Goal: Transaction & Acquisition: Purchase product/service

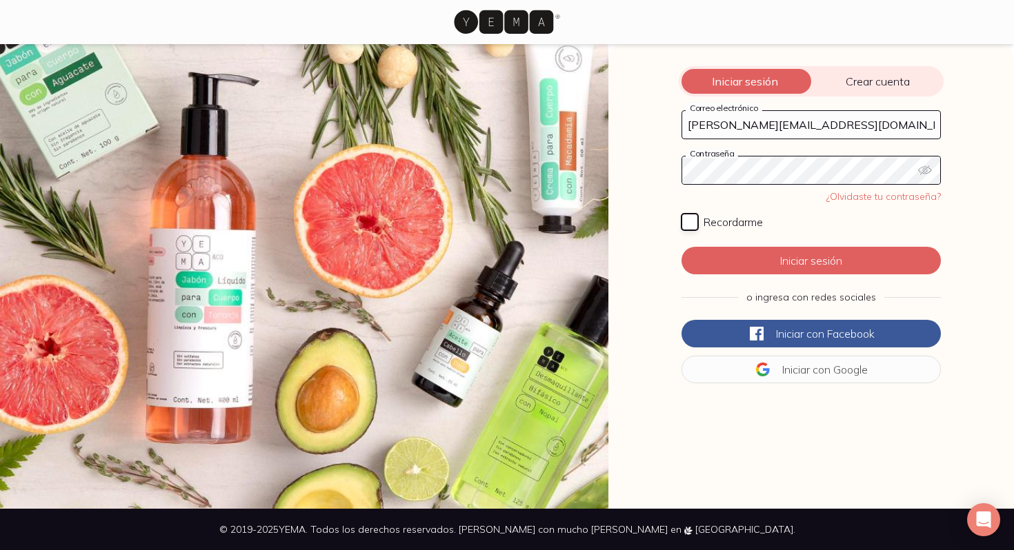
click at [685, 220] on input "Recordarme" at bounding box center [689, 222] width 17 height 17
checkbox input "true"
click at [757, 276] on form "[PERSON_NAME][EMAIL_ADDRESS][DOMAIN_NAME] Correo electrónico Contraseña ¿Olvida…" at bounding box center [811, 247] width 265 height 279
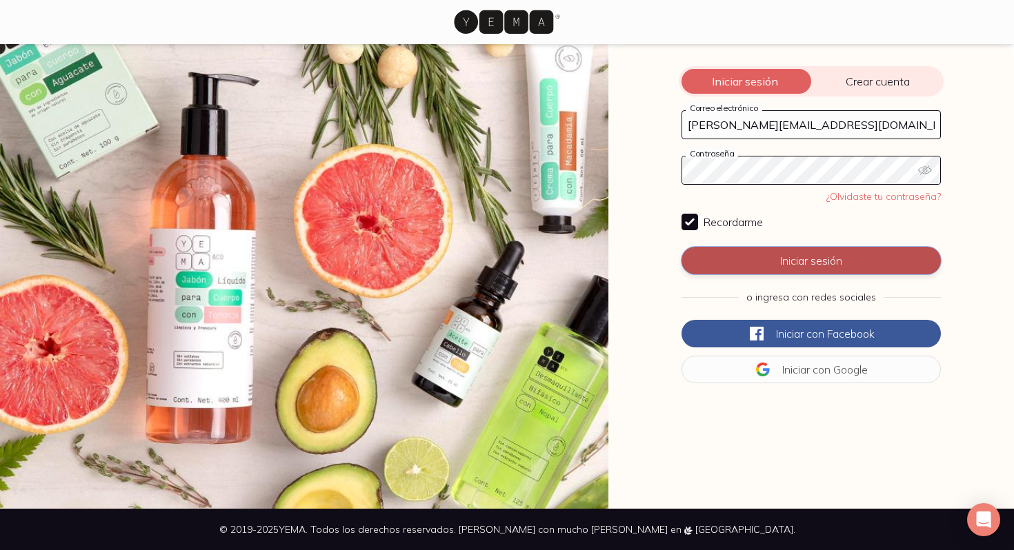
click at [761, 263] on button "Iniciar sesión" at bounding box center [810, 261] width 259 height 28
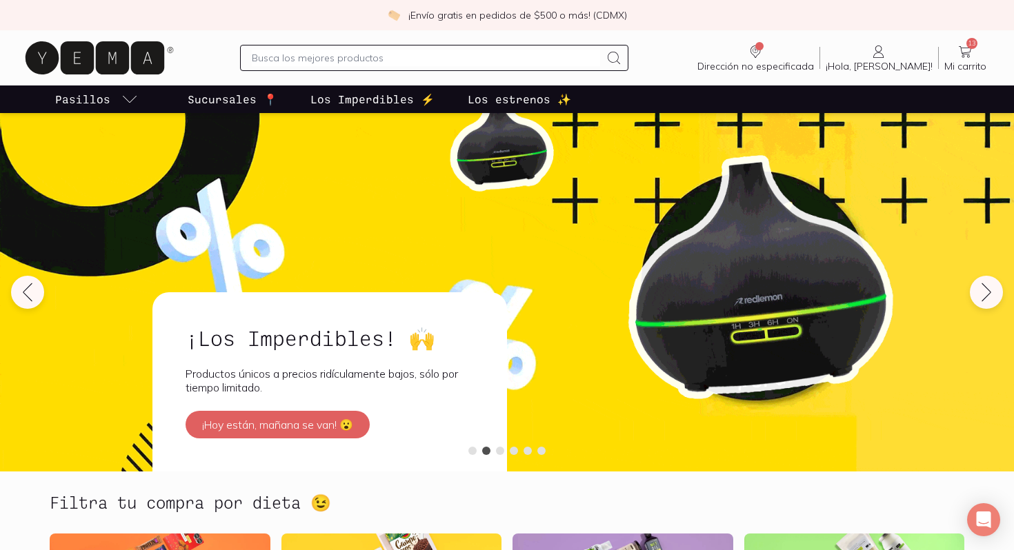
click at [962, 55] on icon at bounding box center [965, 51] width 17 height 17
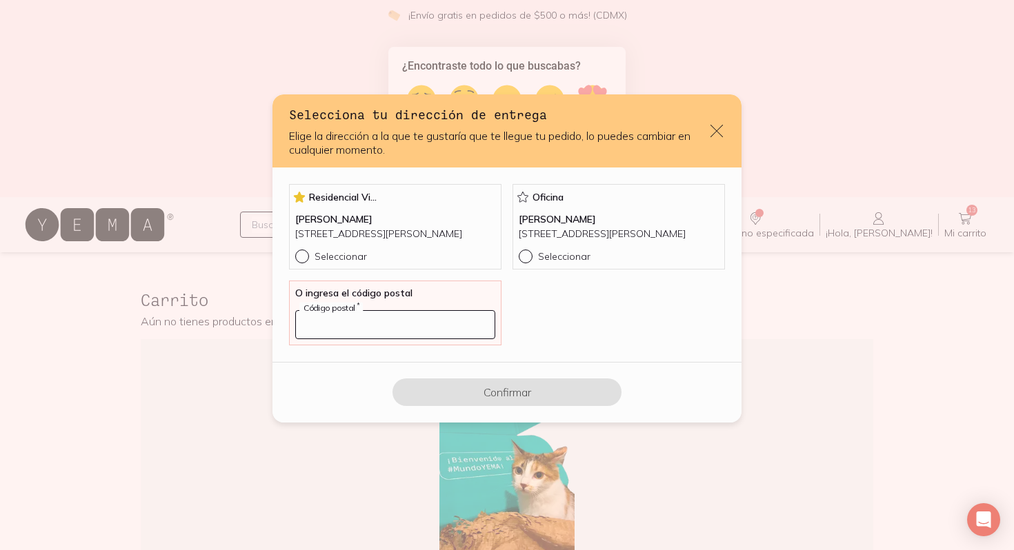
click at [363, 331] on input "default" at bounding box center [395, 325] width 199 height 28
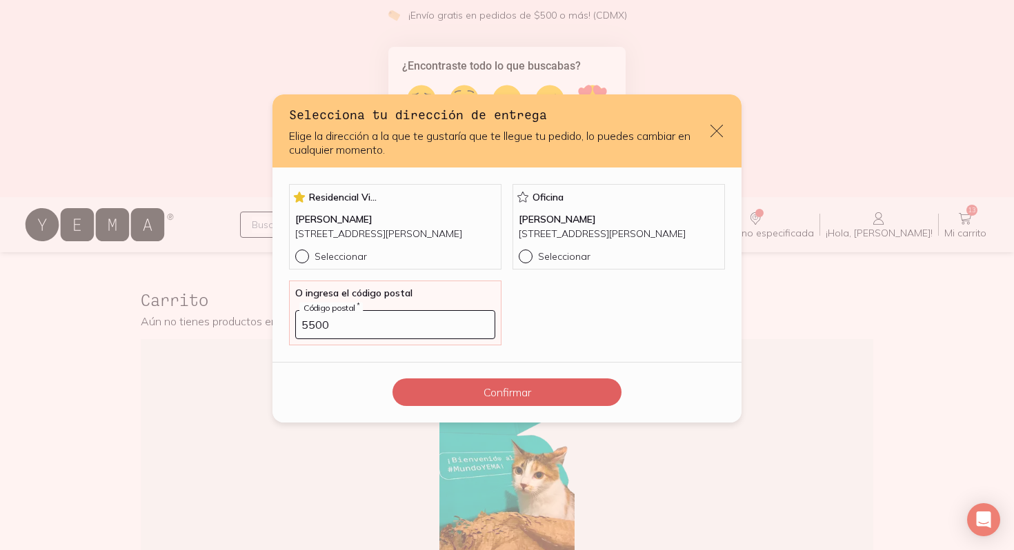
drag, startPoint x: 355, startPoint y: 329, endPoint x: 226, endPoint y: 338, distance: 128.6
click at [228, 332] on div "Selecciona tu dirección de entrega Elige la dirección a la que te gustaría que …" at bounding box center [507, 275] width 1014 height 550
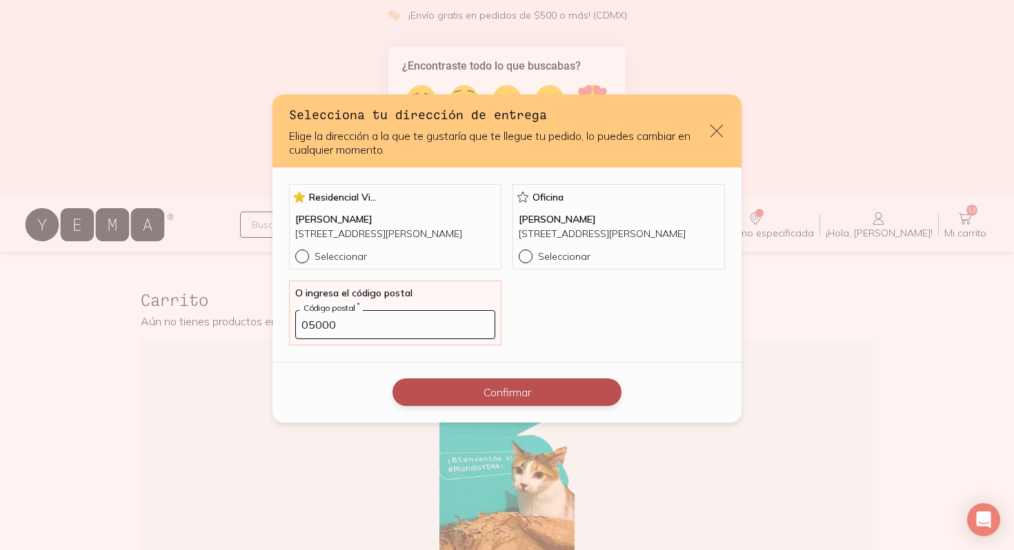
type input "05000"
click at [457, 397] on button "Confirmar" at bounding box center [506, 393] width 229 height 28
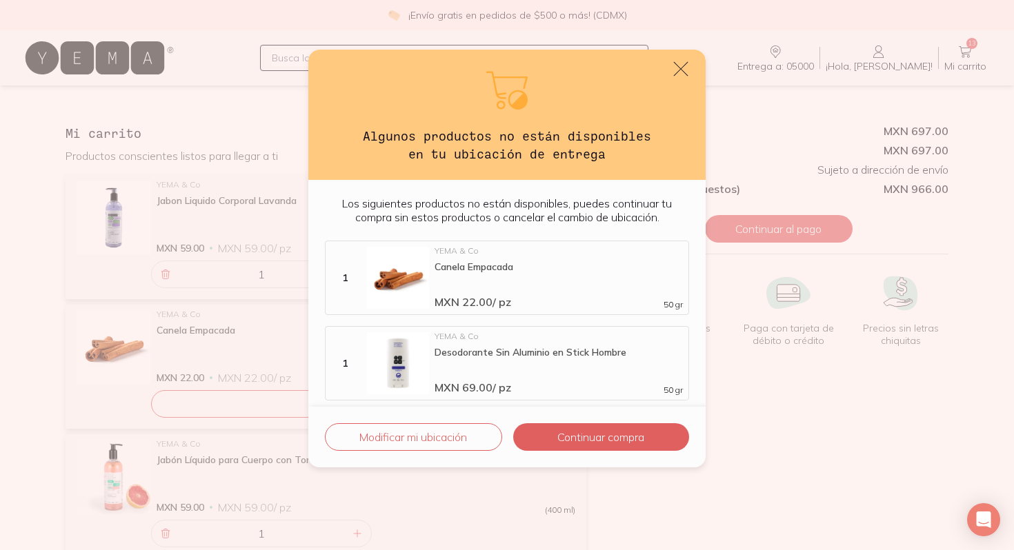
click at [676, 72] on icon "default" at bounding box center [680, 68] width 19 height 19
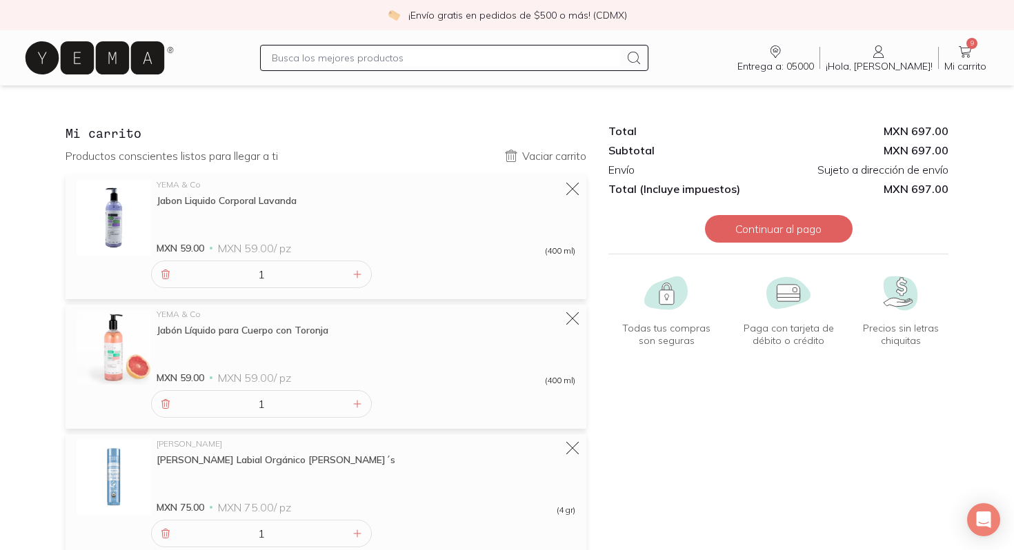
click at [780, 55] on icon "Entrega a: 05000" at bounding box center [775, 52] width 10 height 12
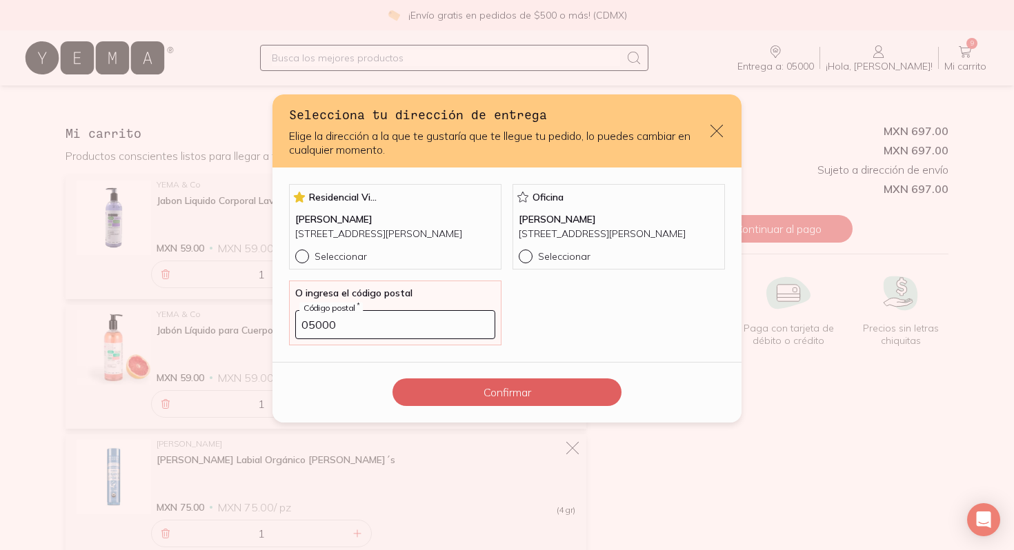
click at [901, 48] on div "Selecciona tu dirección de entrega Elige la dirección a la que te gustaría que …" at bounding box center [507, 275] width 1014 height 550
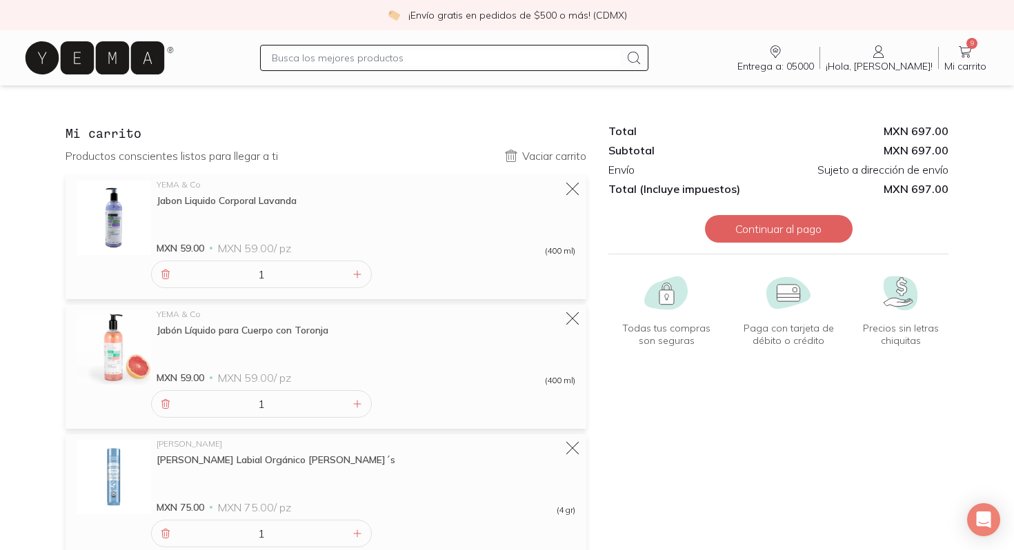
click at [887, 54] on icon at bounding box center [878, 51] width 17 height 17
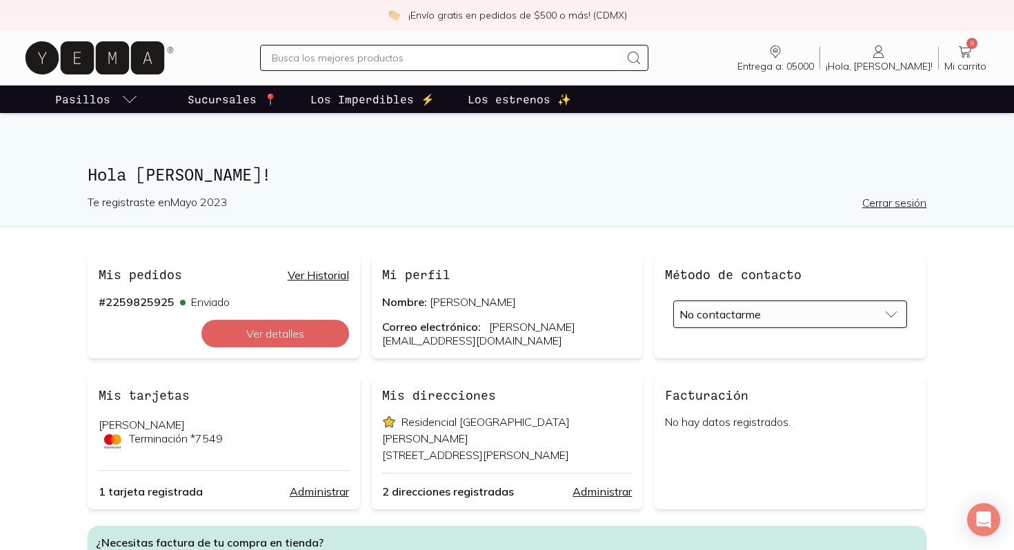
click at [588, 499] on link "Administrar" at bounding box center [601, 492] width 59 height 14
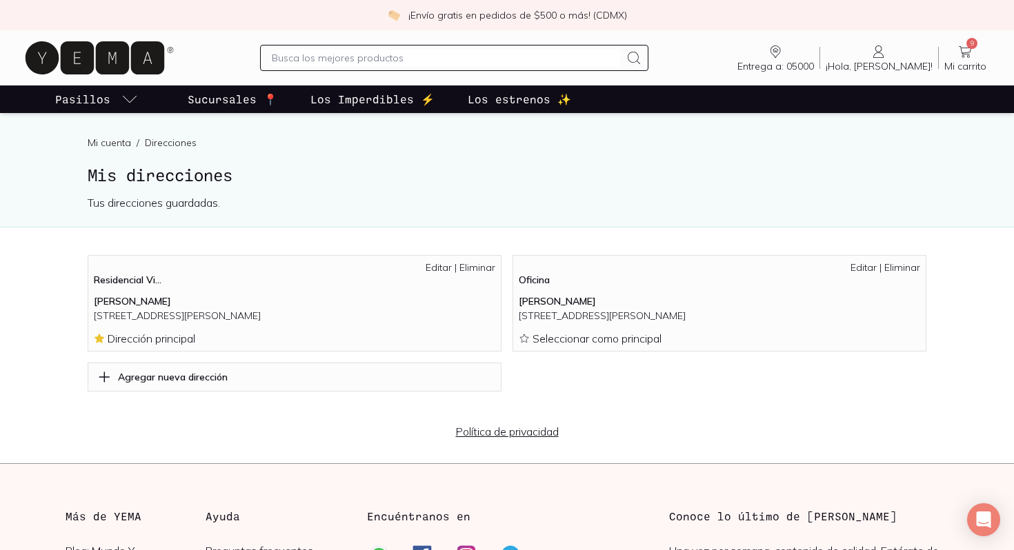
click at [481, 267] on link "Eliminar" at bounding box center [477, 267] width 36 height 12
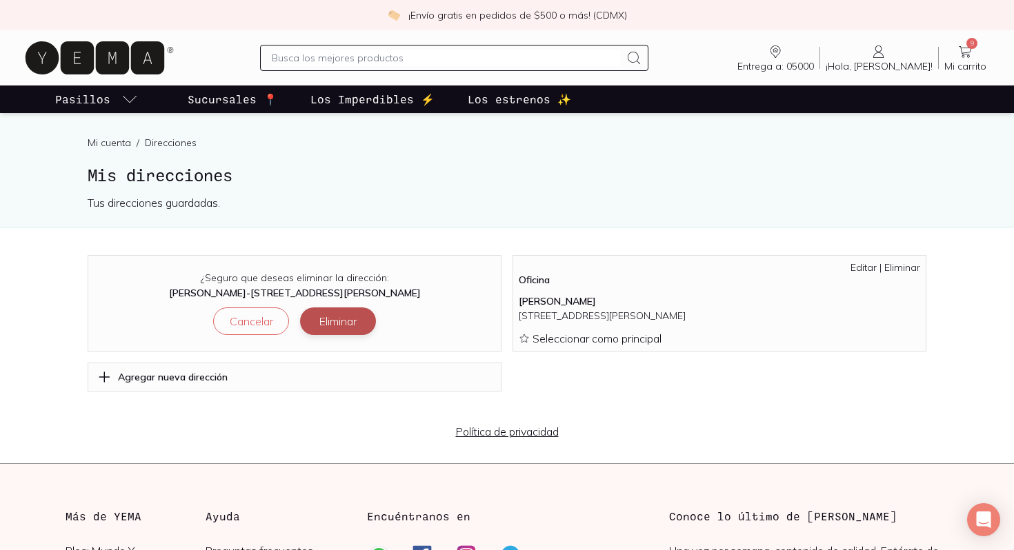
click at [336, 325] on button "Eliminar" at bounding box center [338, 322] width 76 height 28
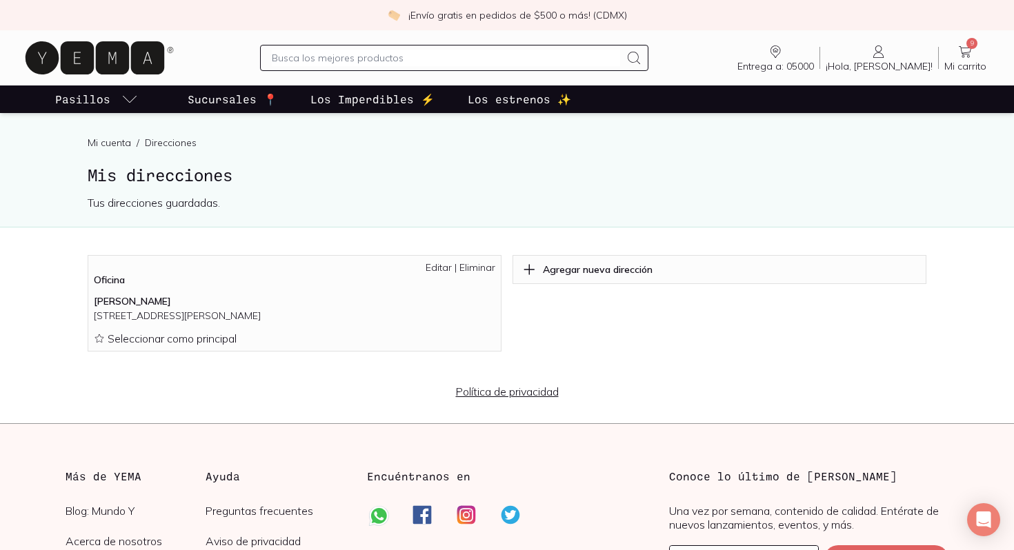
click at [482, 269] on link "Eliminar" at bounding box center [477, 267] width 36 height 12
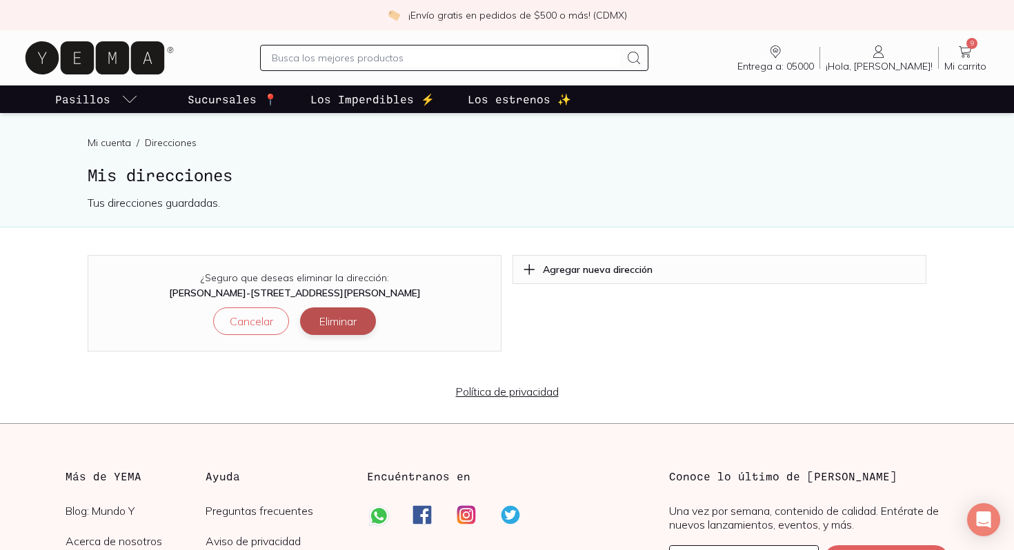
click at [350, 321] on button "Eliminar" at bounding box center [338, 322] width 76 height 28
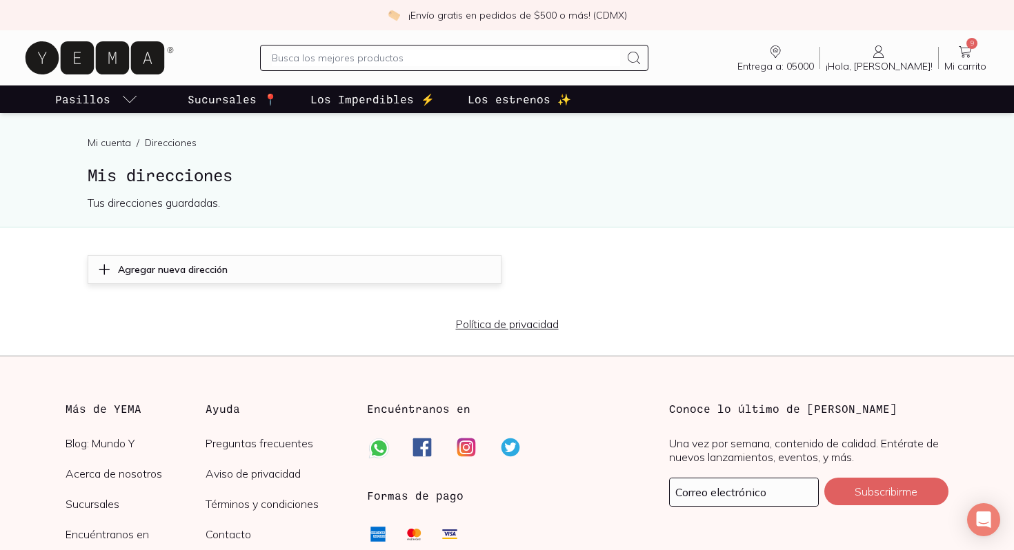
click at [188, 267] on p "Agregar nueva dirección" at bounding box center [173, 269] width 110 height 12
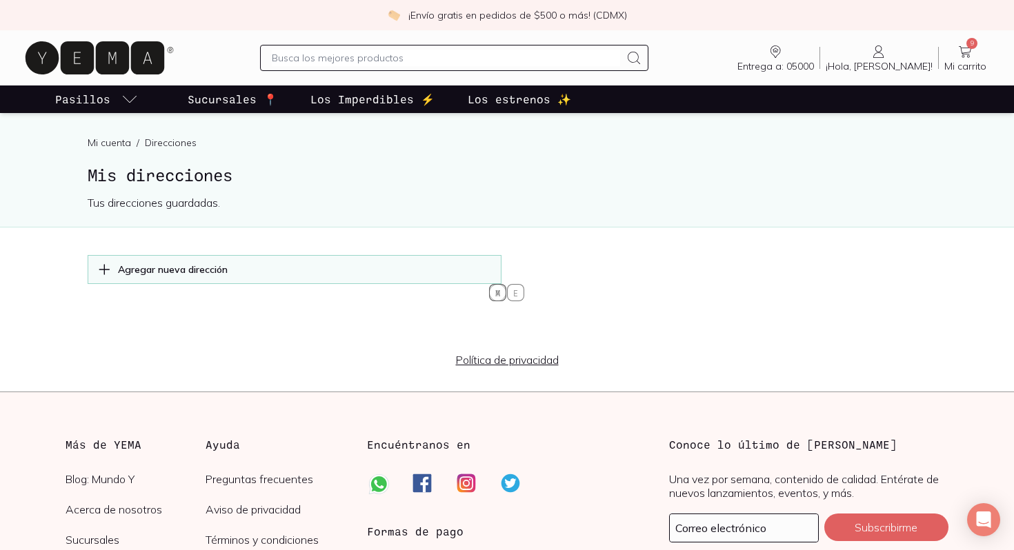
select select "204"
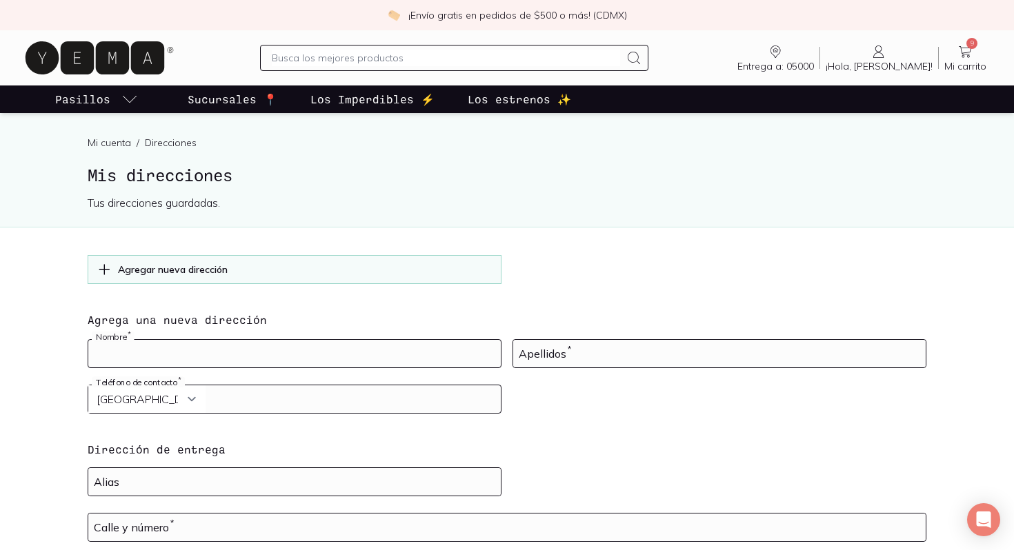
click at [177, 354] on input at bounding box center [294, 354] width 412 height 28
type input "[PERSON_NAME]"
select select "52"
type input "5554081432"
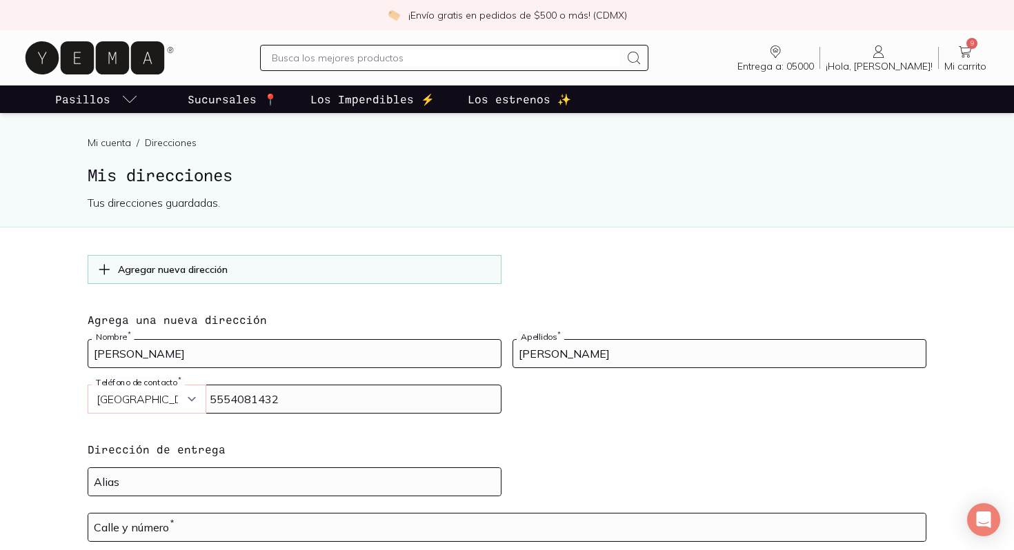
click at [166, 401] on select "Curazao (+5999) [GEOGRAPHIC_DATA] (+1876) [GEOGRAPHIC_DATA][PERSON_NAME] (+1869…" at bounding box center [146, 400] width 117 height 28
click at [183, 400] on select "Curazao (+5999) [GEOGRAPHIC_DATA] (+1876) [GEOGRAPHIC_DATA][PERSON_NAME] (+1869…" at bounding box center [146, 400] width 117 height 28
click at [88, 386] on select "Curazao (+5999) [GEOGRAPHIC_DATA] (+1876) [GEOGRAPHIC_DATA][PERSON_NAME] (+1869…" at bounding box center [146, 400] width 117 height 28
click at [194, 403] on select "Curazao (+5999) [GEOGRAPHIC_DATA] (+1876) [GEOGRAPHIC_DATA][PERSON_NAME] (+1869…" at bounding box center [146, 400] width 117 height 28
select select "204"
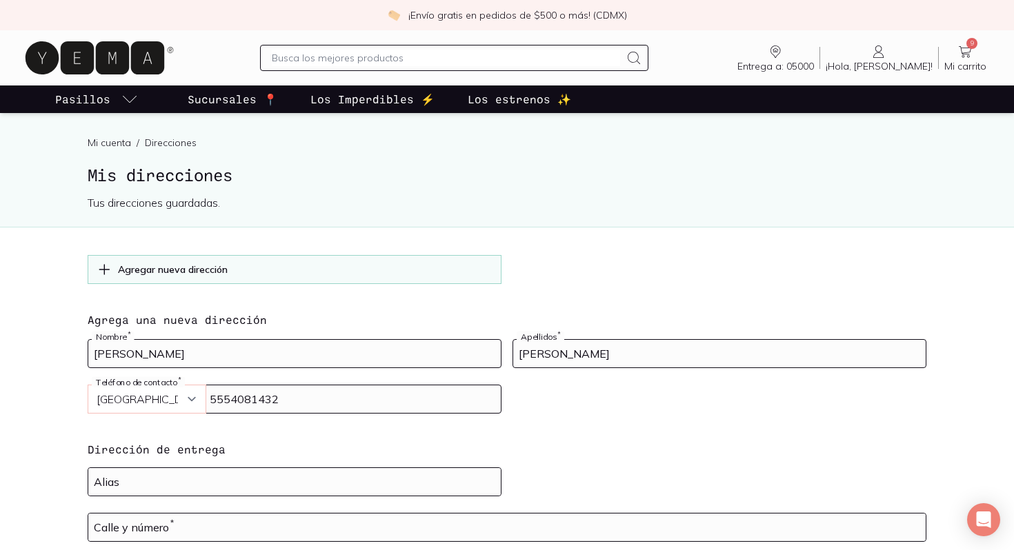
click at [88, 386] on select "Curazao (+5999) [GEOGRAPHIC_DATA] (+1876) [GEOGRAPHIC_DATA][PERSON_NAME] (+1869…" at bounding box center [146, 400] width 117 height 28
click at [160, 481] on input at bounding box center [294, 482] width 412 height 28
type input "Casa"
click at [178, 522] on input "text" at bounding box center [506, 528] width 837 height 28
click at [183, 519] on input "text" at bounding box center [506, 528] width 837 height 28
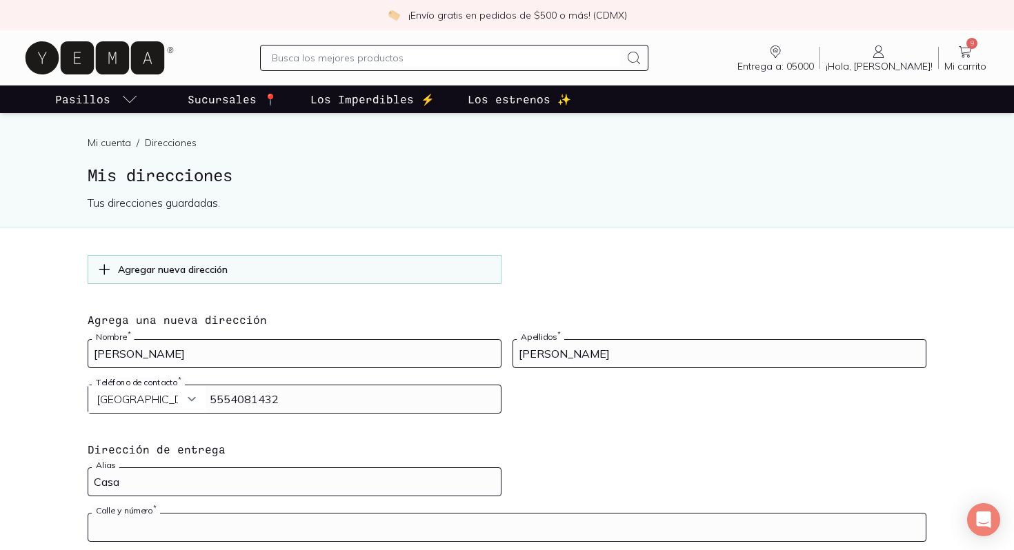
paste input "[PERSON_NAME]. [STREET_ADDRESS][PERSON_NAME]"
click at [698, 448] on h4 "Dirección de entrega" at bounding box center [507, 449] width 839 height 17
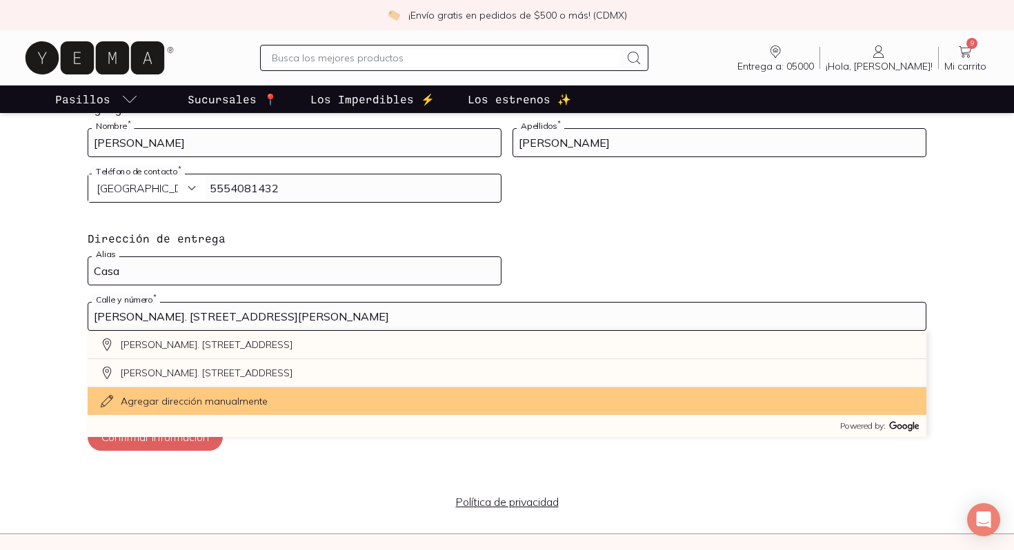
scroll to position [221, 0]
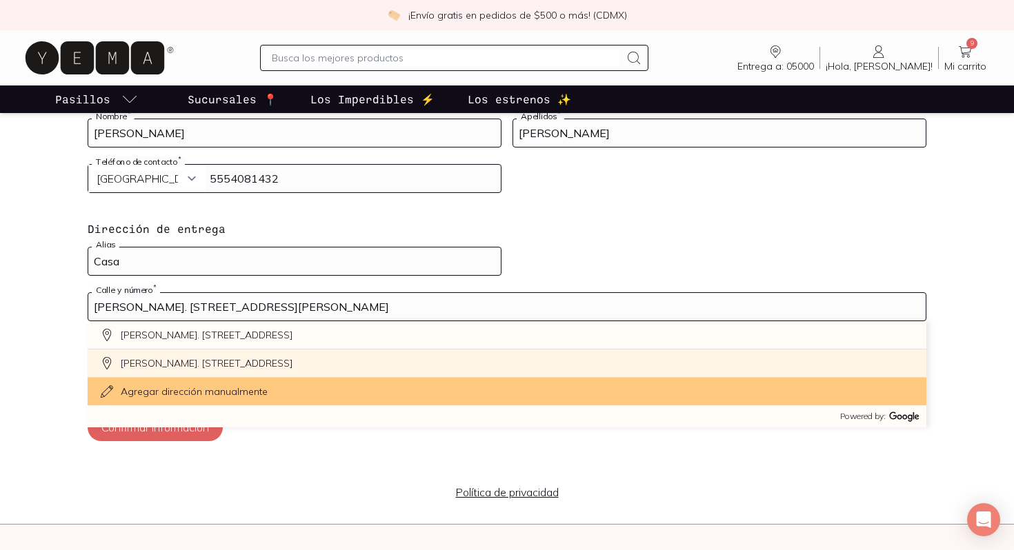
click at [459, 363] on div "[PERSON_NAME]. [STREET_ADDRESS]" at bounding box center [507, 364] width 839 height 28
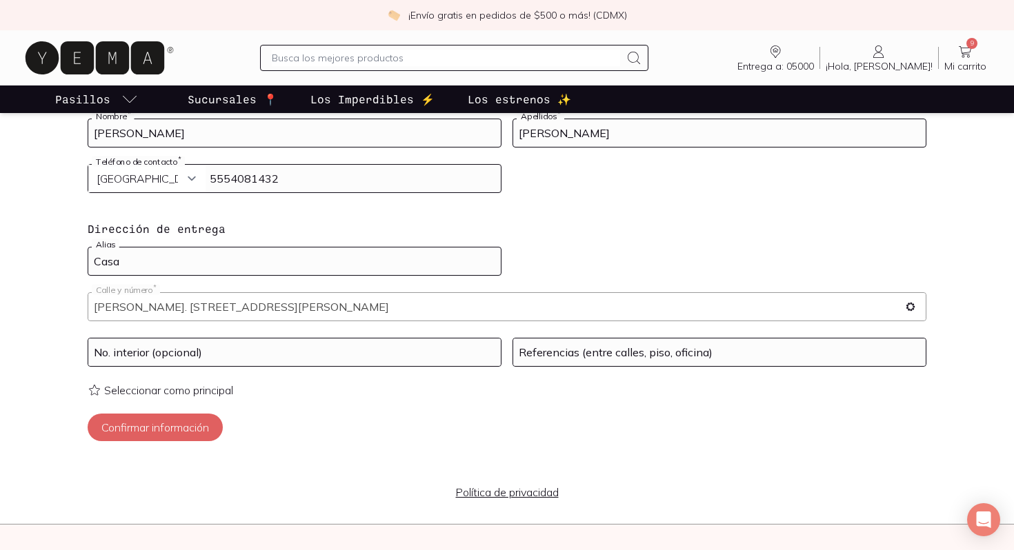
type input "[PERSON_NAME]. [STREET_ADDRESS][PERSON_NAME]"
click at [397, 346] on input at bounding box center [294, 353] width 412 height 28
type input "casa 6"
click at [666, 355] on input at bounding box center [719, 353] width 412 height 28
click at [99, 389] on icon at bounding box center [94, 391] width 10 height 10
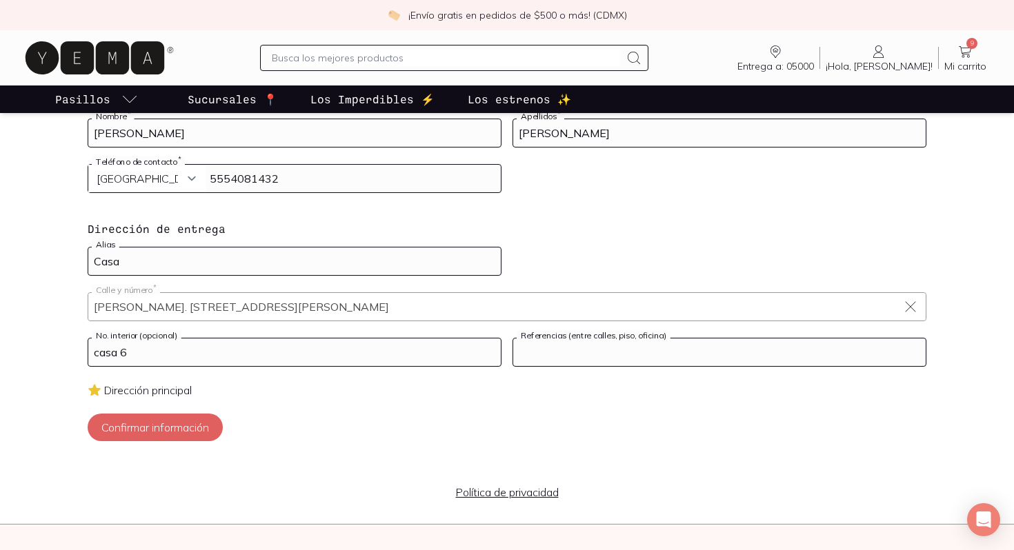
click at [608, 352] on input at bounding box center [719, 353] width 412 height 28
type input "a 100 mts de gasolinera BP contadero"
click at [173, 427] on button "Confirmar información" at bounding box center [155, 428] width 135 height 28
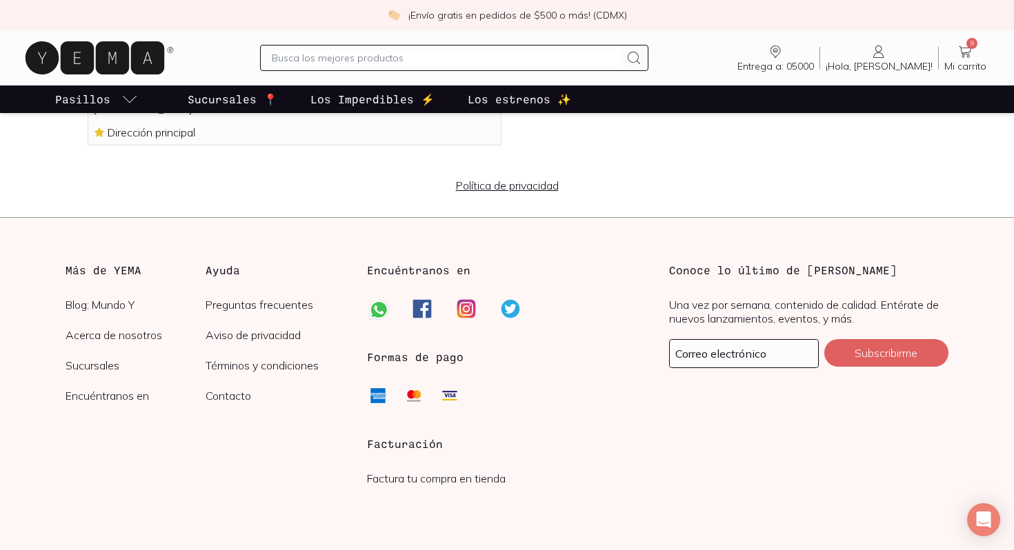
click at [655, 167] on div "Política de privacidad" at bounding box center [507, 182] width 1014 height 72
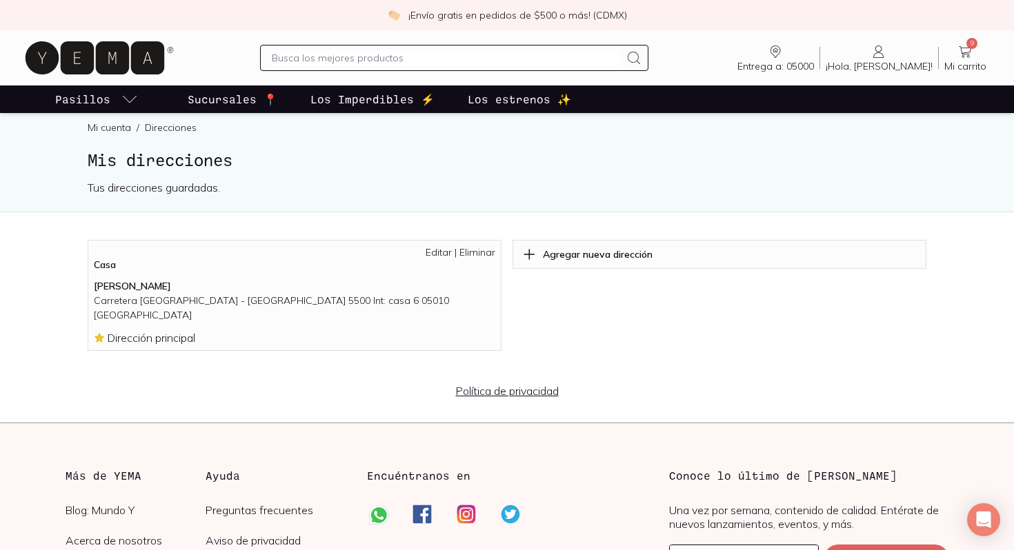
scroll to position [0, 0]
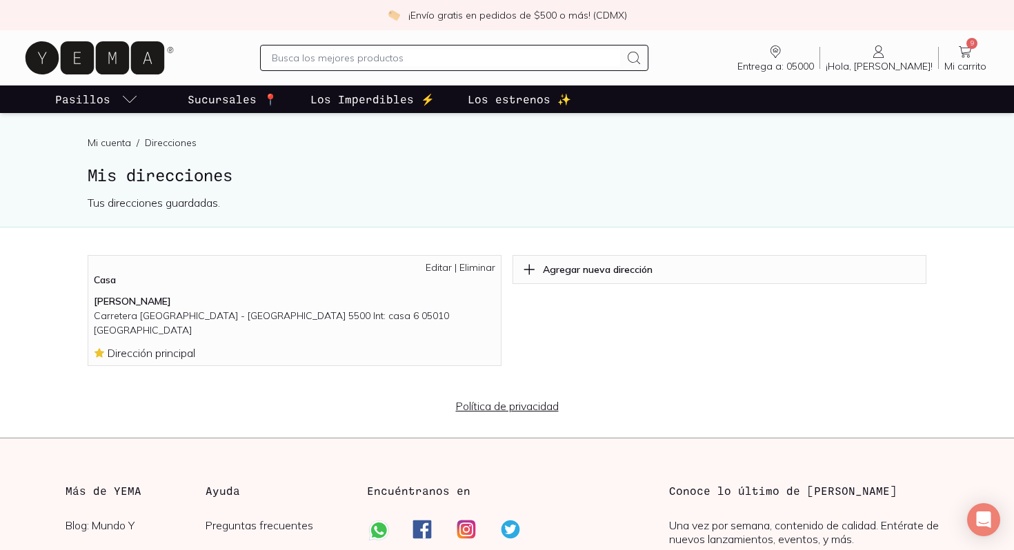
click at [961, 58] on icon at bounding box center [965, 51] width 17 height 17
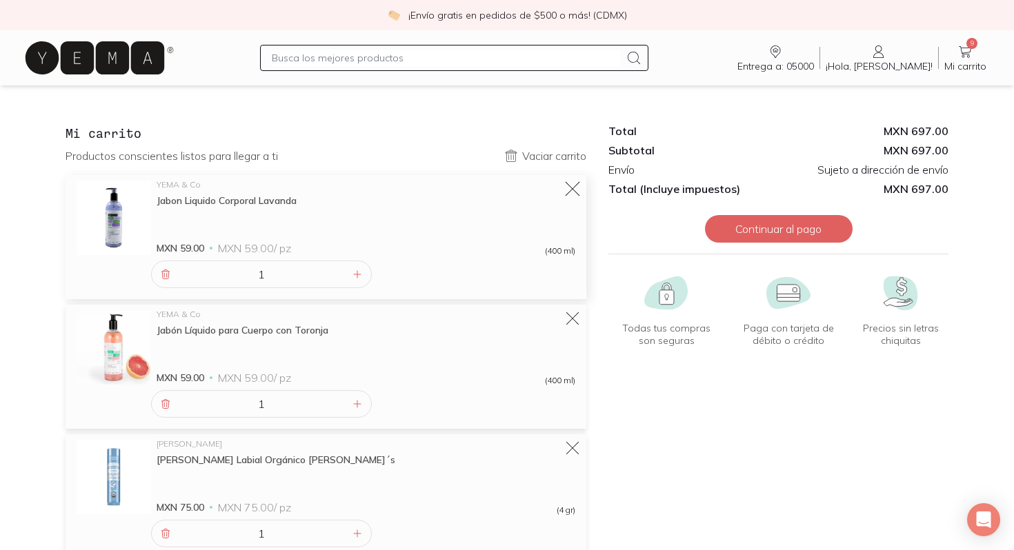
click at [571, 188] on icon at bounding box center [573, 189] width 14 height 14
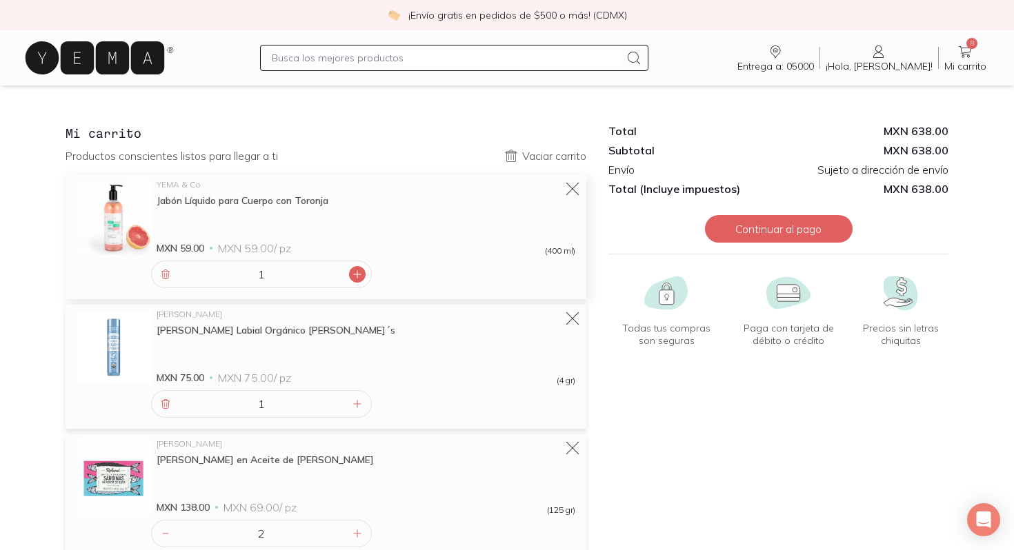
click at [358, 278] on icon at bounding box center [357, 274] width 11 height 11
type input "2"
click at [579, 319] on icon at bounding box center [572, 319] width 19 height 19
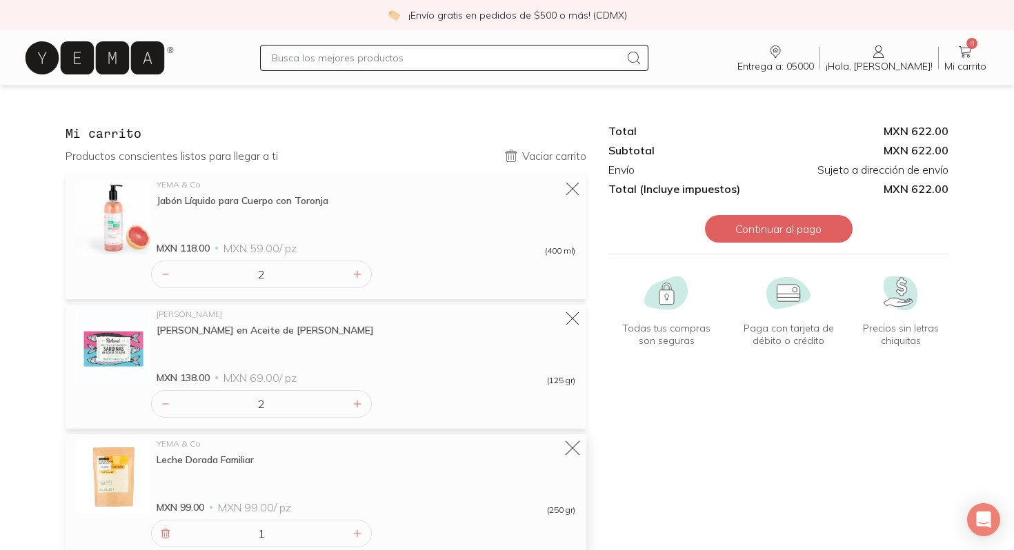
click at [572, 455] on icon at bounding box center [572, 448] width 19 height 19
click at [572, 455] on icon at bounding box center [572, 448] width 17 height 17
click at [615, 488] on div "Total MXN 405.00 Subtotal MXN 405.00 Envío Sujeto a dirección de envío Total (I…" at bounding box center [778, 339] width 362 height 462
click at [43, 59] on icon at bounding box center [95, 57] width 139 height 33
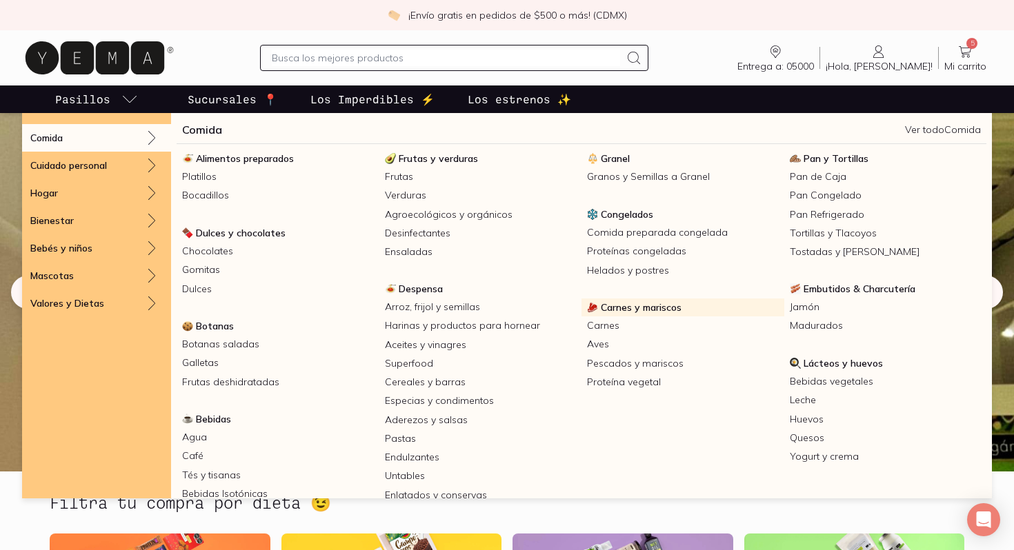
click at [656, 305] on span "Carnes y mariscos" at bounding box center [641, 307] width 81 height 12
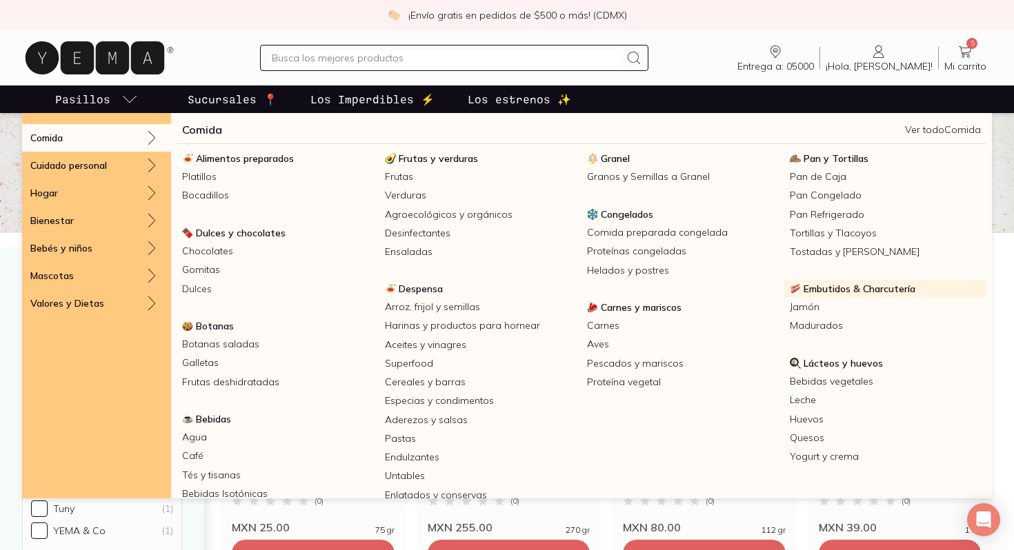
click at [884, 290] on span "Embutidos & Charcutería" at bounding box center [860, 289] width 112 height 12
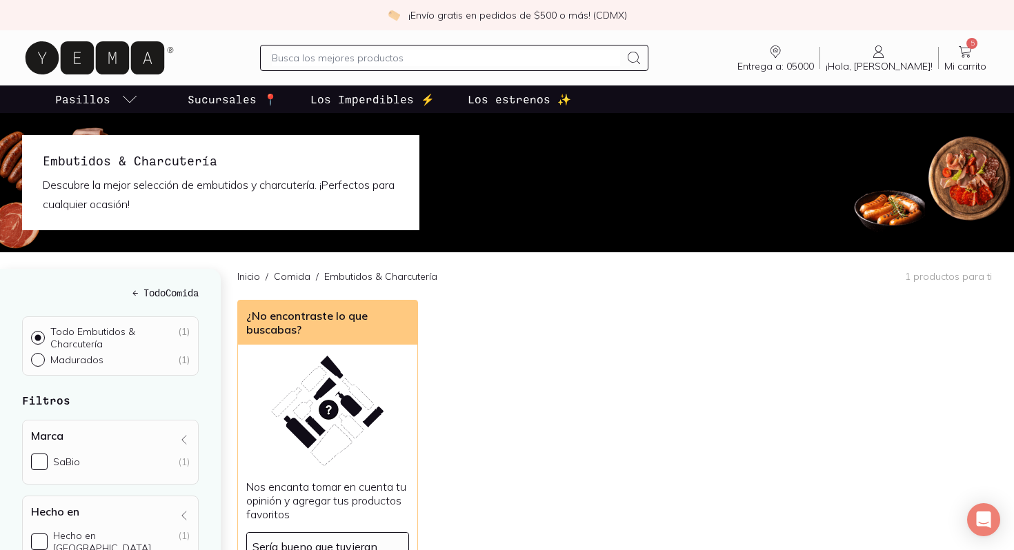
click at [657, 426] on div "¿No encontraste lo que buscabas? Nos encanta [PERSON_NAME] en cuenta tu opinión…" at bounding box center [614, 451] width 755 height 303
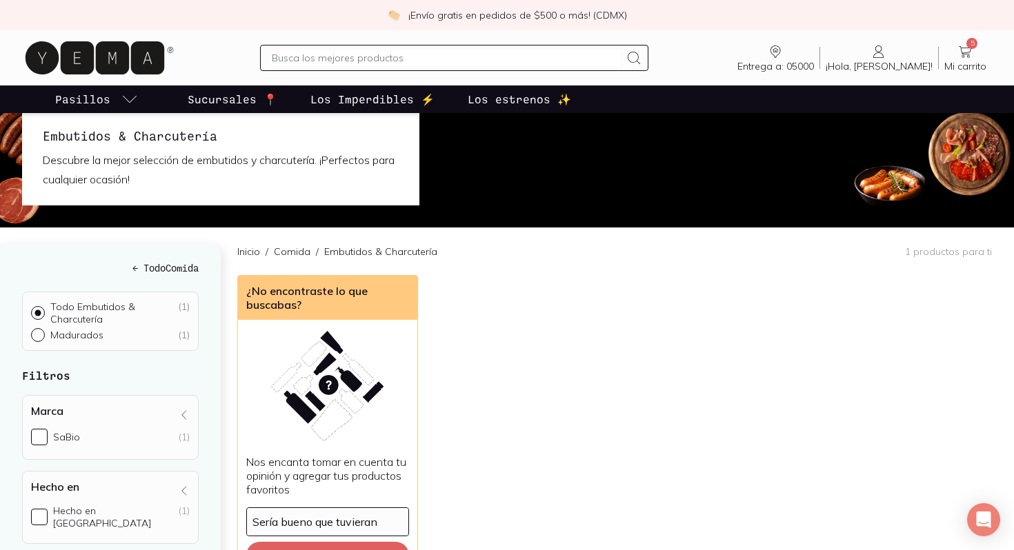
scroll to position [28, 0]
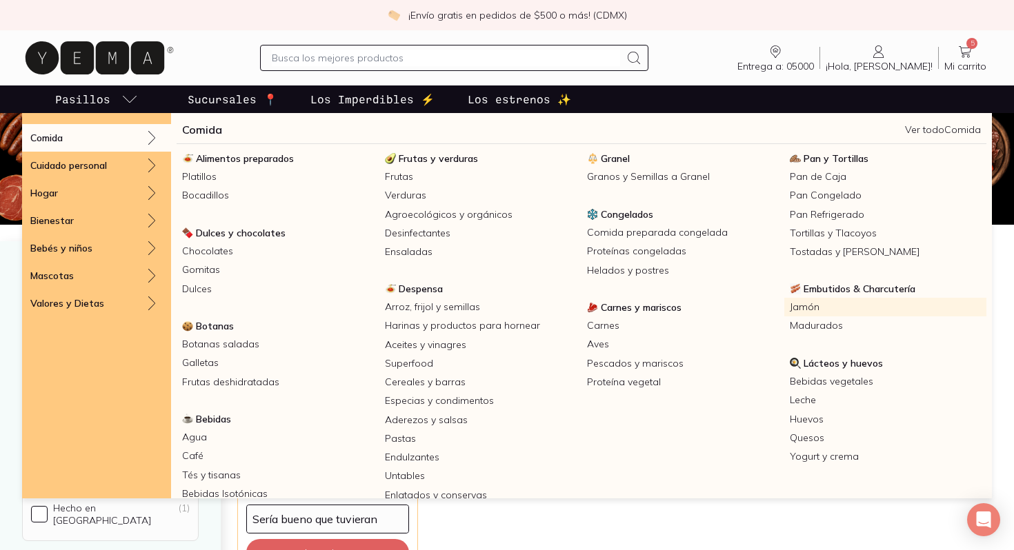
click at [808, 306] on link "Jamón" at bounding box center [885, 307] width 203 height 19
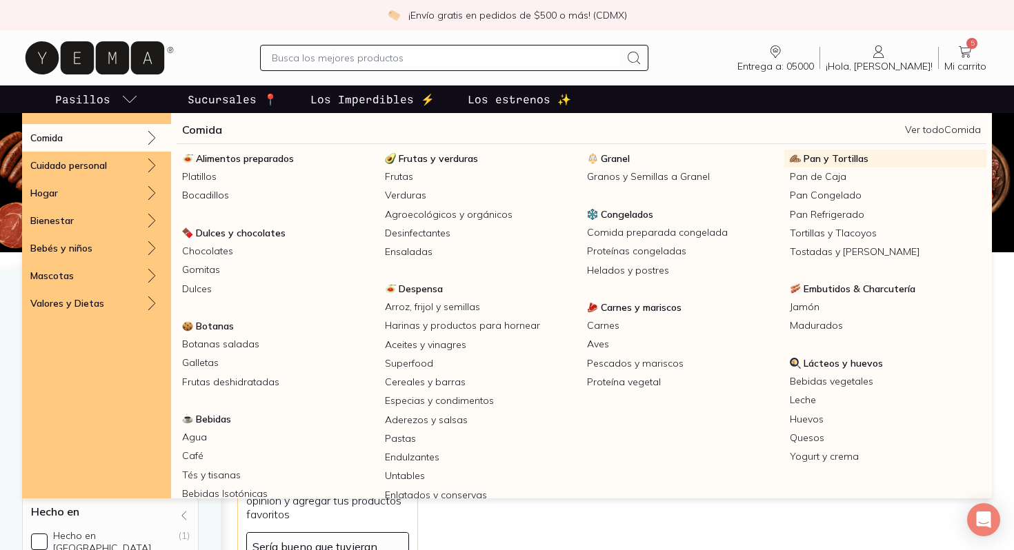
click at [830, 157] on span "Pan y Tortillas" at bounding box center [836, 158] width 65 height 12
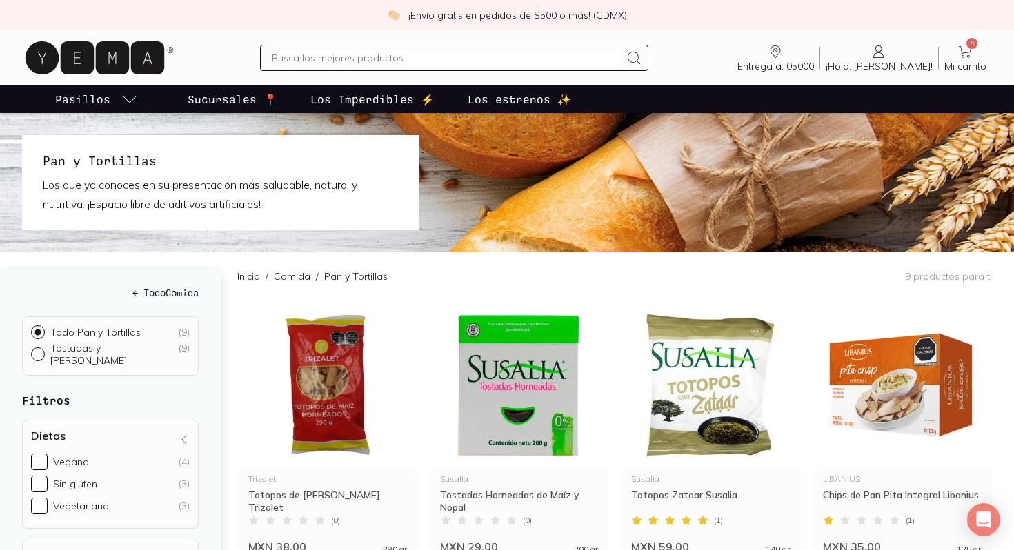
click at [801, 280] on div "Inicio / Comida / Pan y Tortillas 9 productos para ti" at bounding box center [614, 276] width 755 height 48
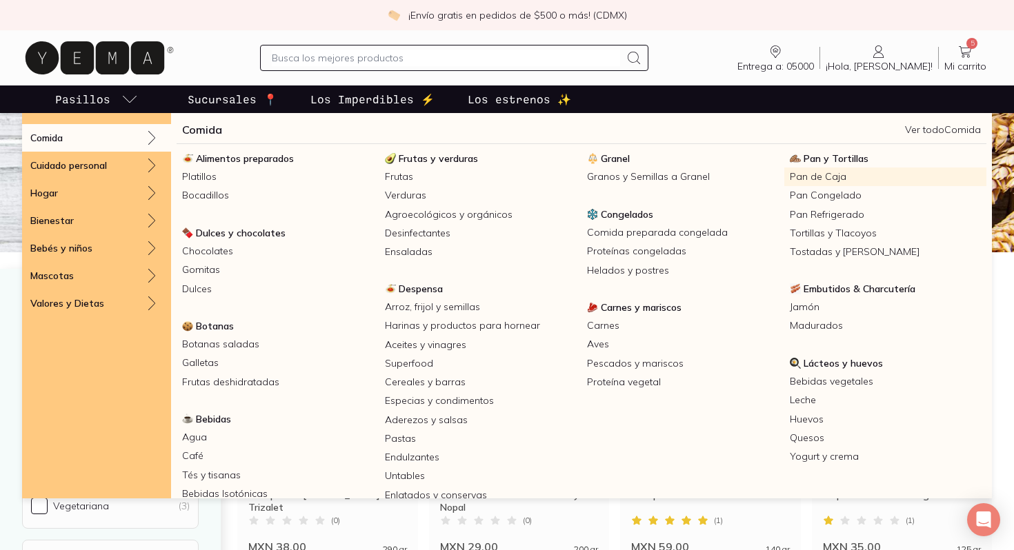
click at [826, 177] on link "Pan de Caja" at bounding box center [885, 177] width 203 height 19
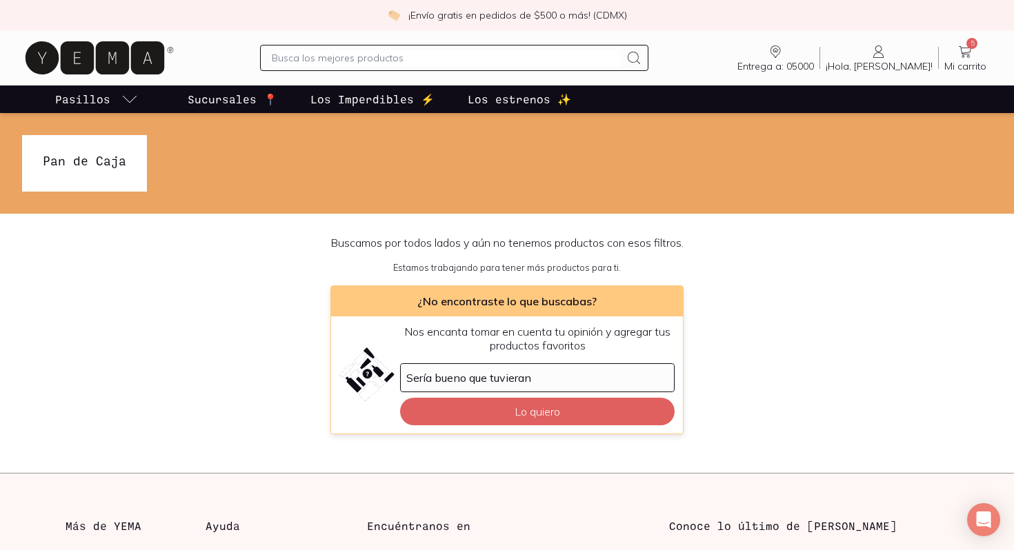
click at [97, 59] on icon at bounding box center [95, 57] width 139 height 33
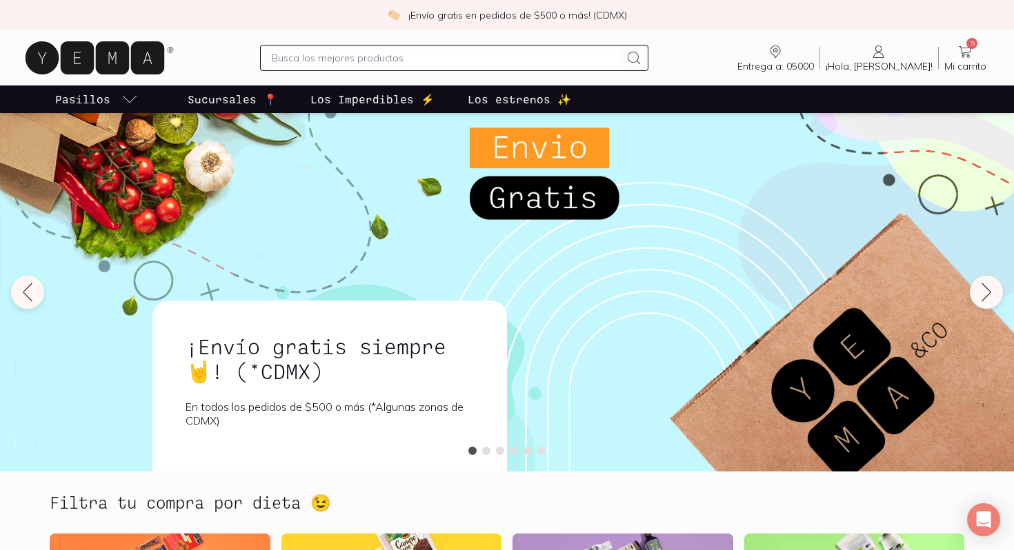
click at [226, 109] on link "Sucursales 📍" at bounding box center [232, 100] width 95 height 28
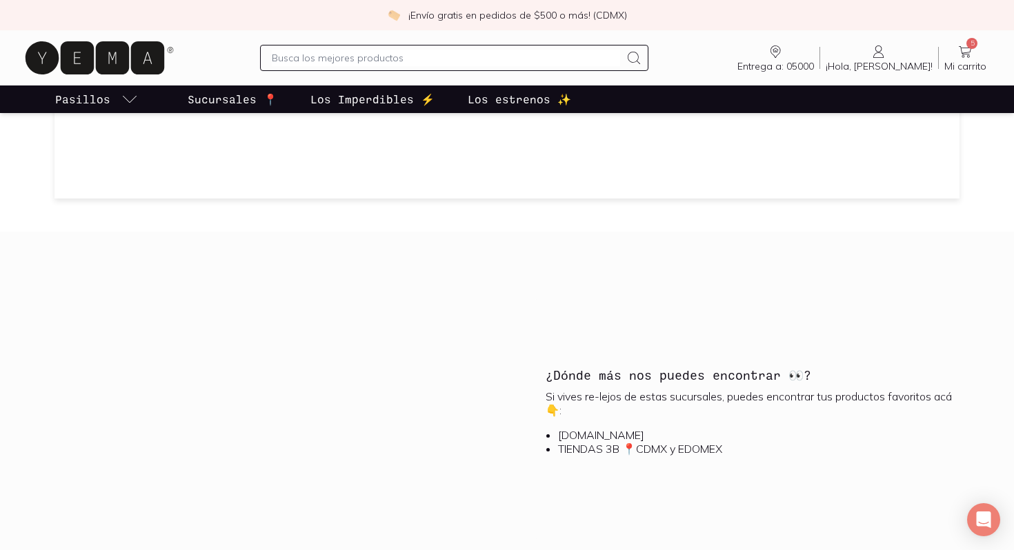
scroll to position [1352, 0]
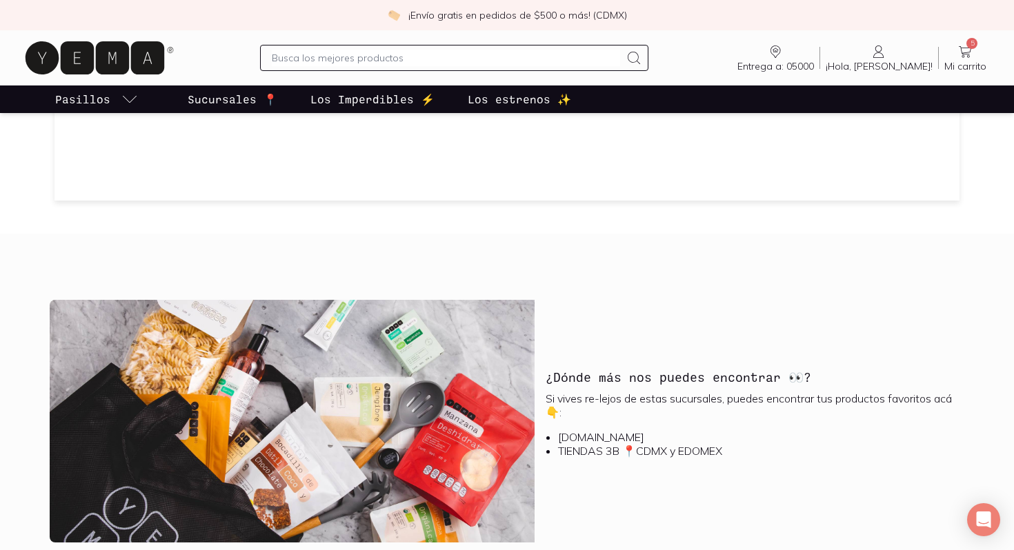
click at [596, 455] on li "TIENDAS 3B 📍CDMX y EDOMEX" at bounding box center [755, 451] width 395 height 14
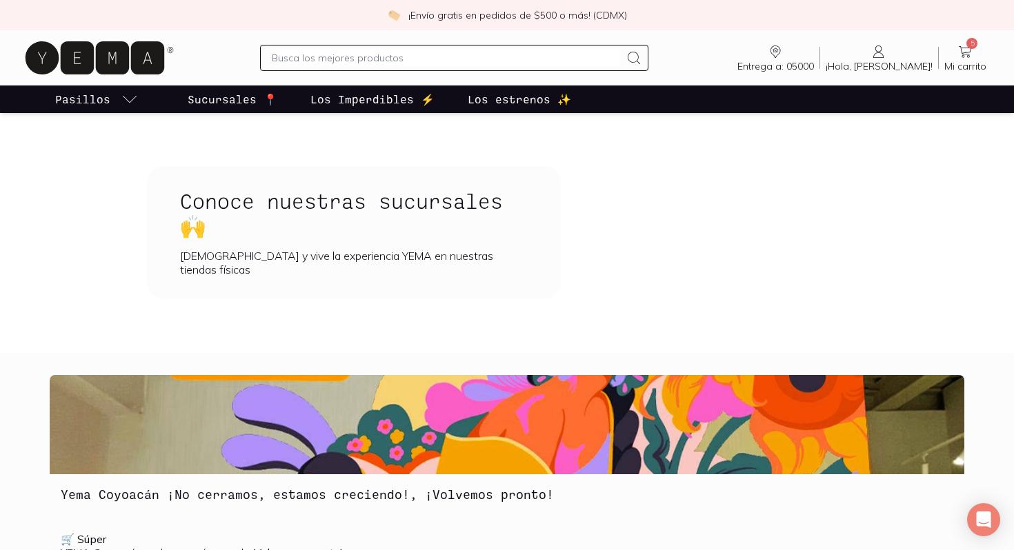
scroll to position [0, 0]
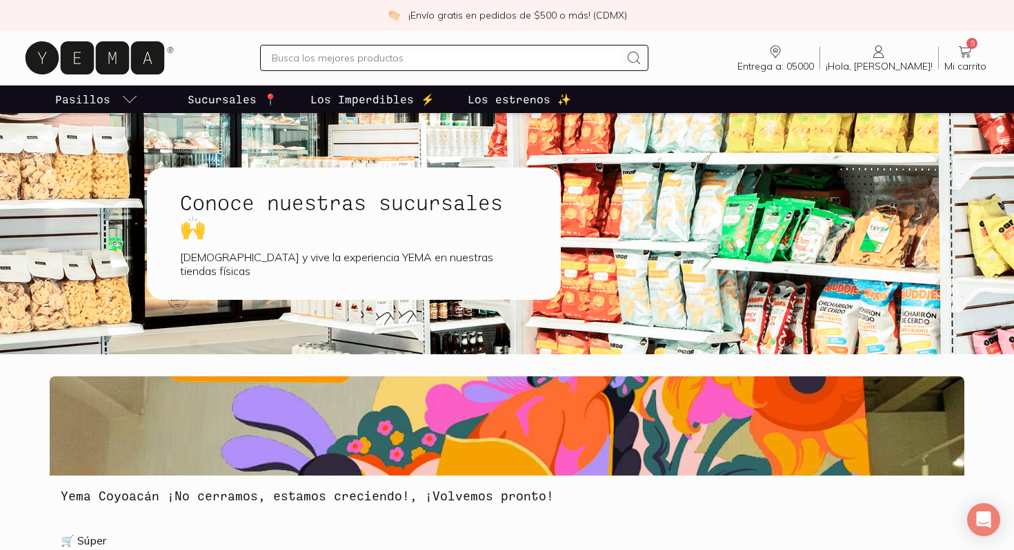
click at [515, 101] on p "Los estrenos ✨" at bounding box center [519, 99] width 103 height 17
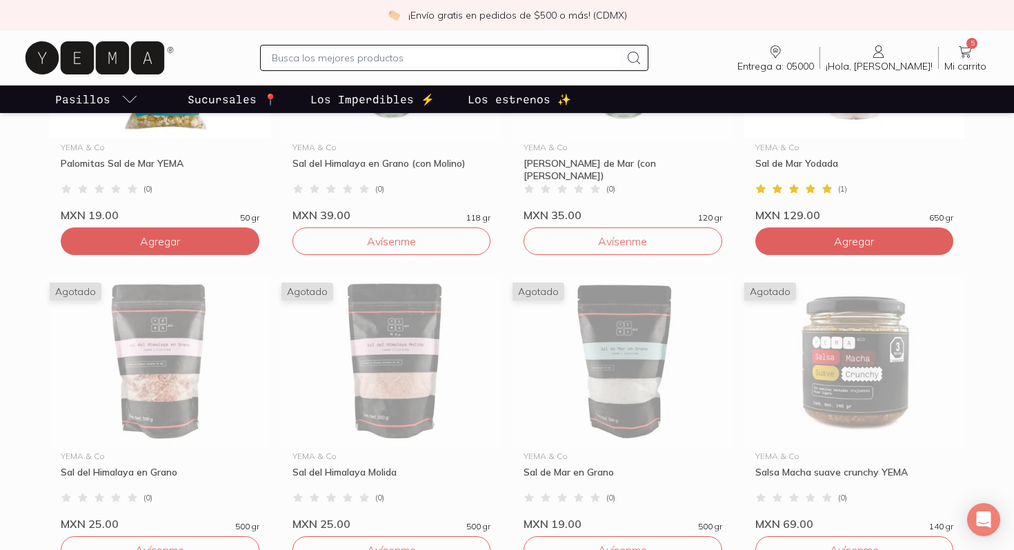
scroll to position [469, 0]
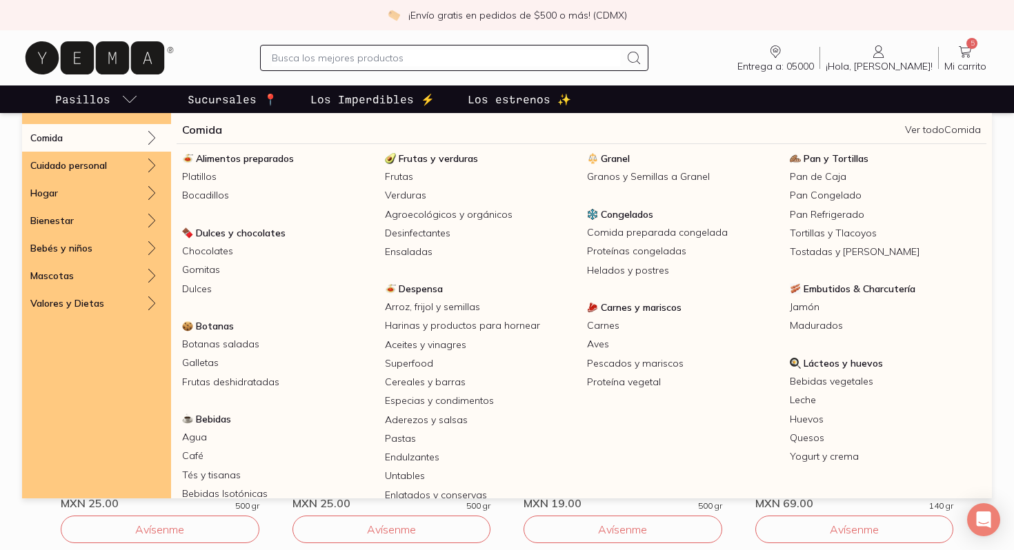
click at [127, 97] on icon "pasillo-todos-link" at bounding box center [129, 99] width 17 height 17
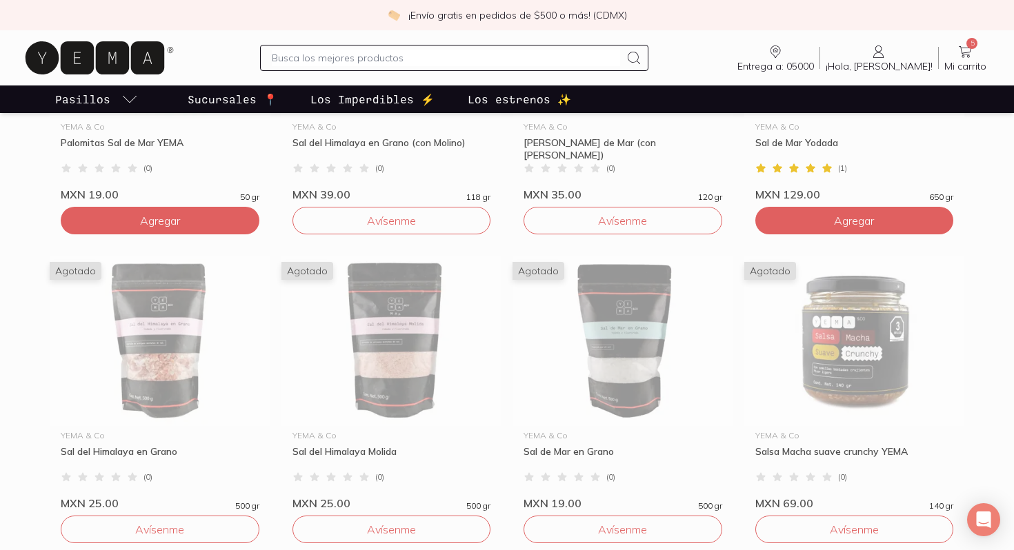
click at [127, 97] on icon "pasillo-todos-link" at bounding box center [129, 99] width 17 height 17
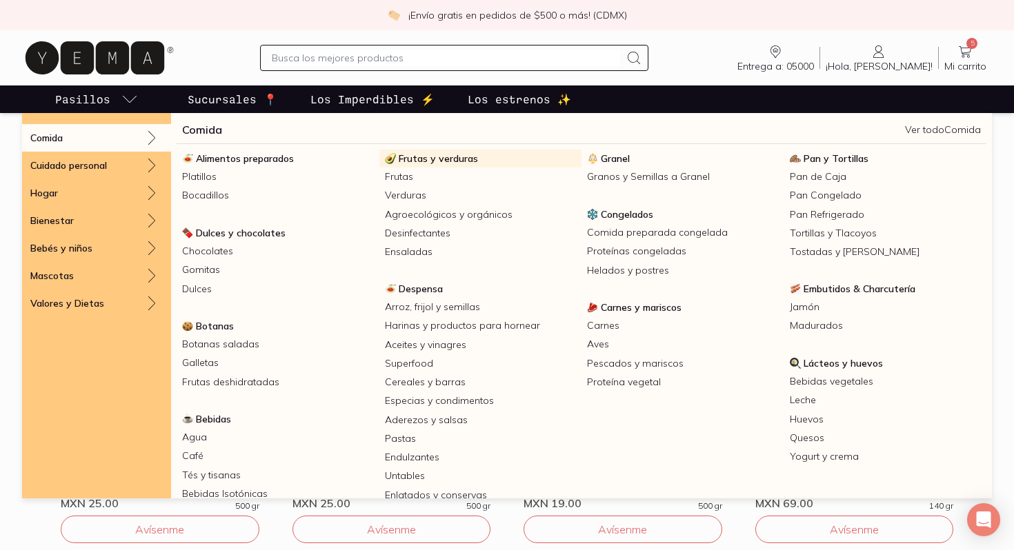
click at [448, 163] on span "Frutas y verduras" at bounding box center [438, 158] width 79 height 12
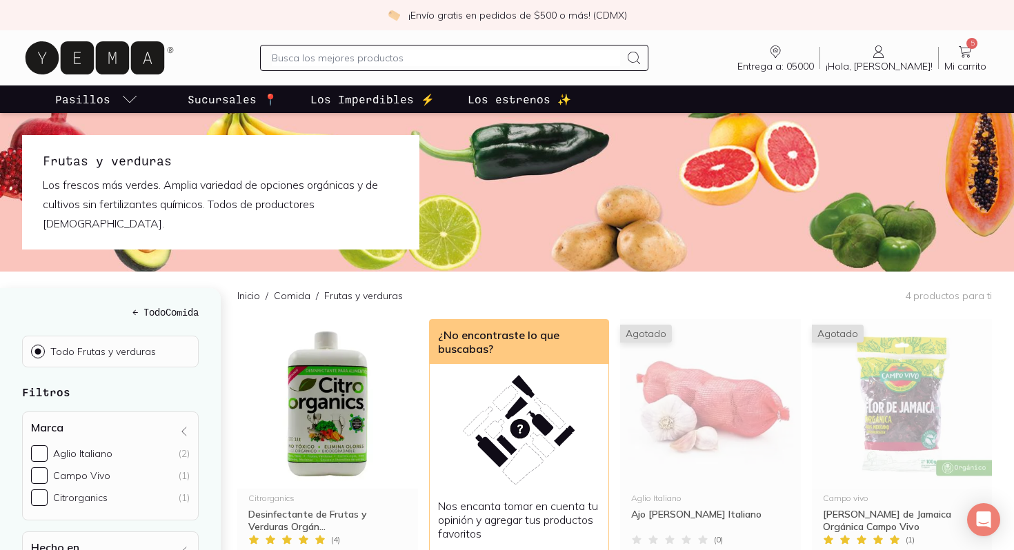
click at [471, 272] on div "Inicio / Comida / Frutas y verduras 4 productos para ti" at bounding box center [614, 296] width 755 height 48
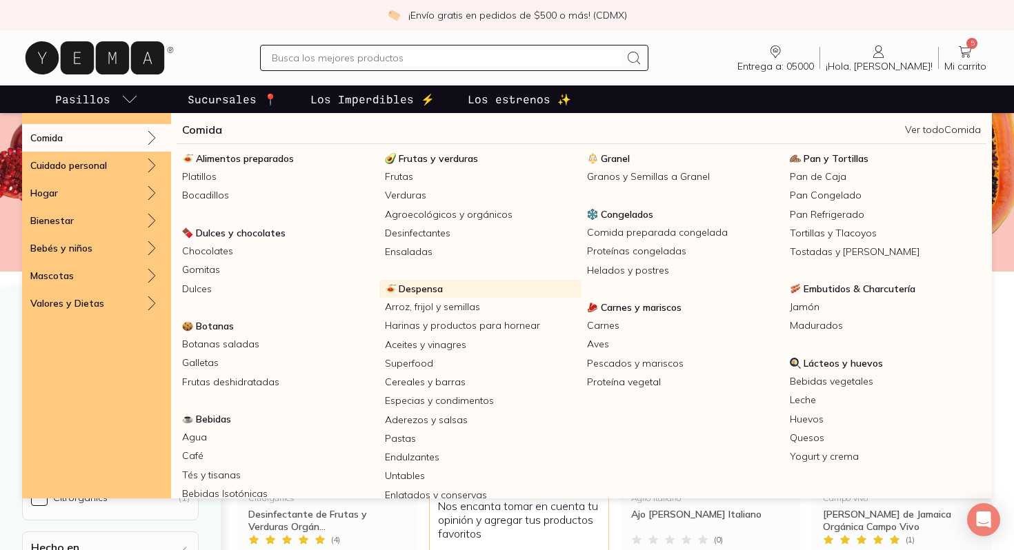
click at [417, 290] on span "Despensa" at bounding box center [421, 289] width 44 height 12
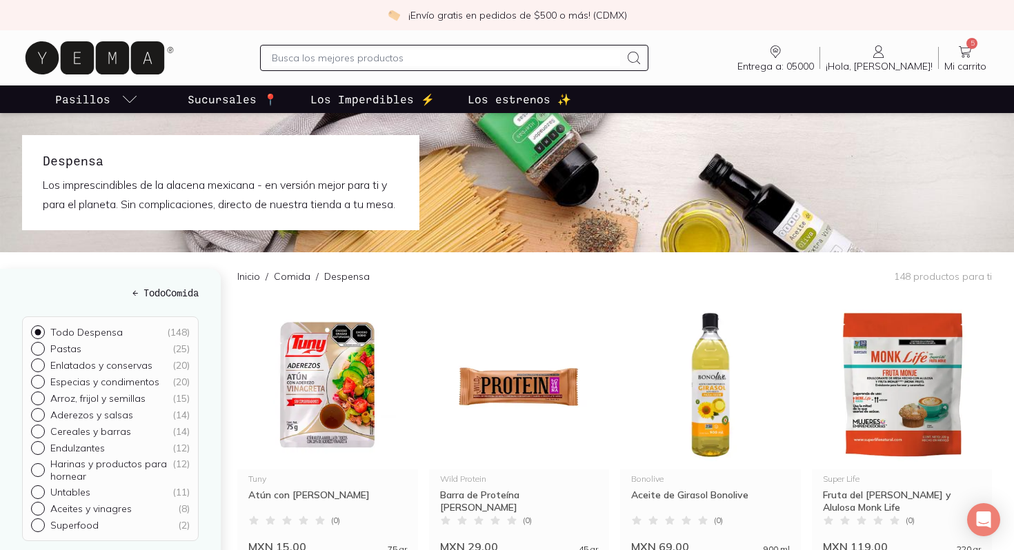
click at [488, 293] on div "Inicio / Comida / Despensa 148 productos para ti" at bounding box center [614, 276] width 755 height 48
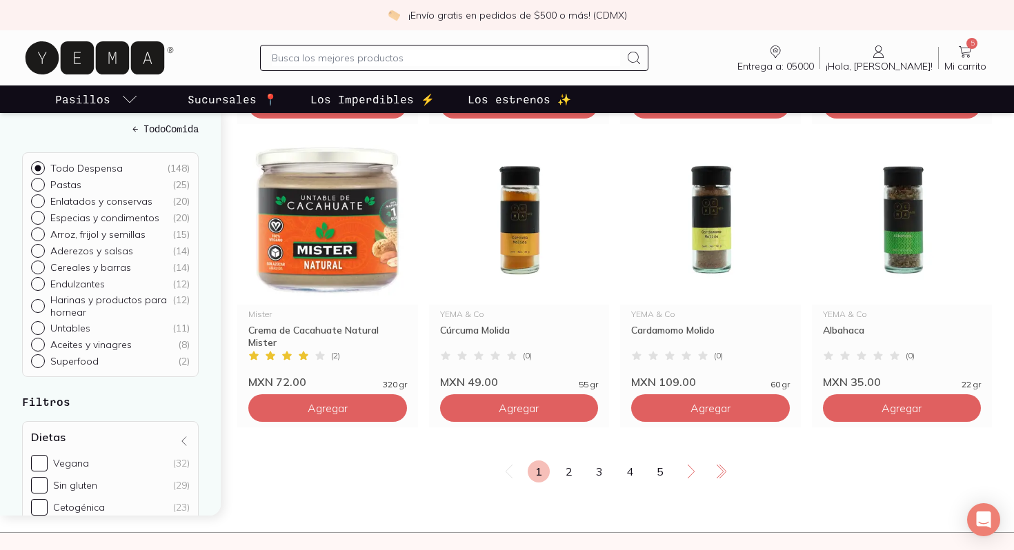
scroll to position [2290, 0]
click at [696, 479] on icon at bounding box center [691, 471] width 17 height 17
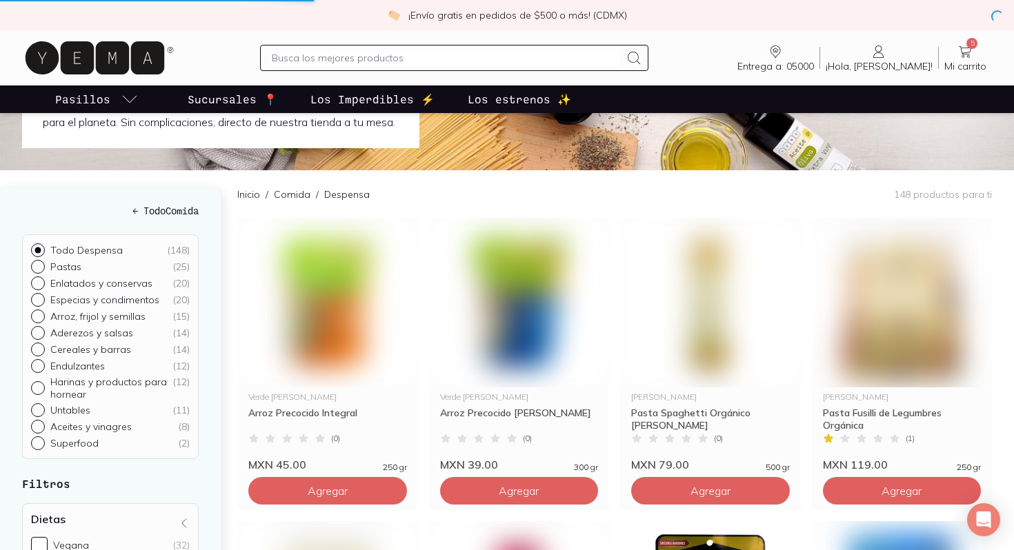
scroll to position [0, 0]
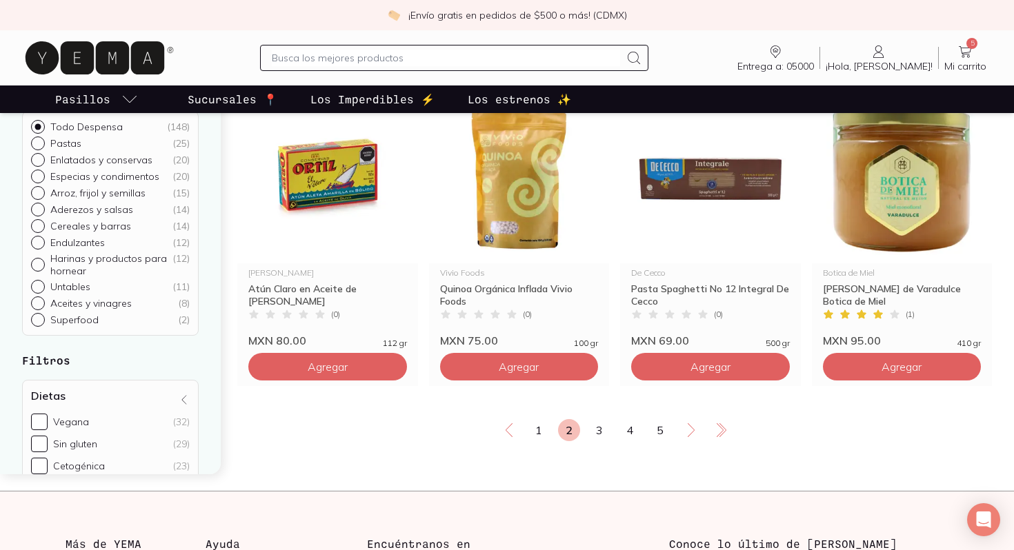
scroll to position [2345, 0]
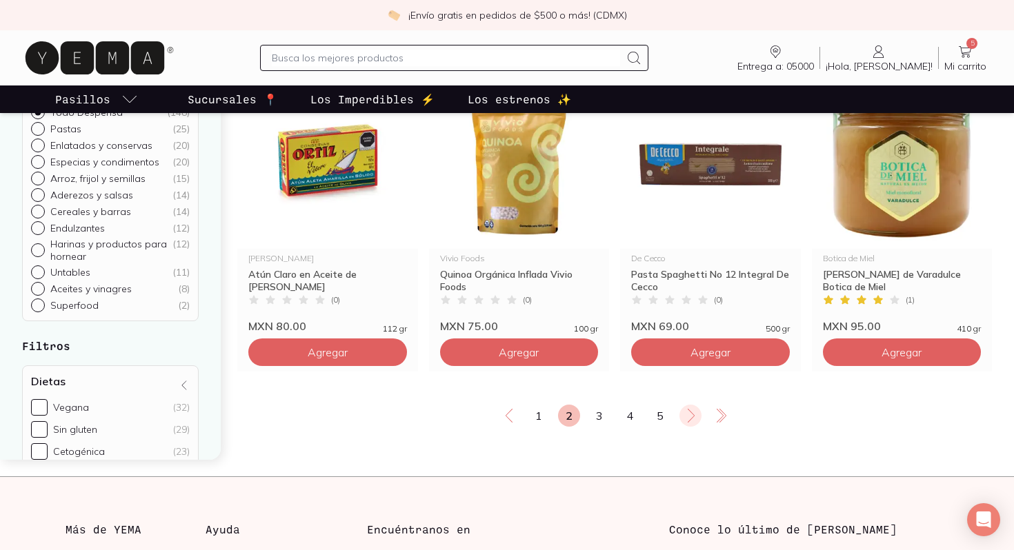
click at [692, 424] on icon at bounding box center [691, 416] width 17 height 17
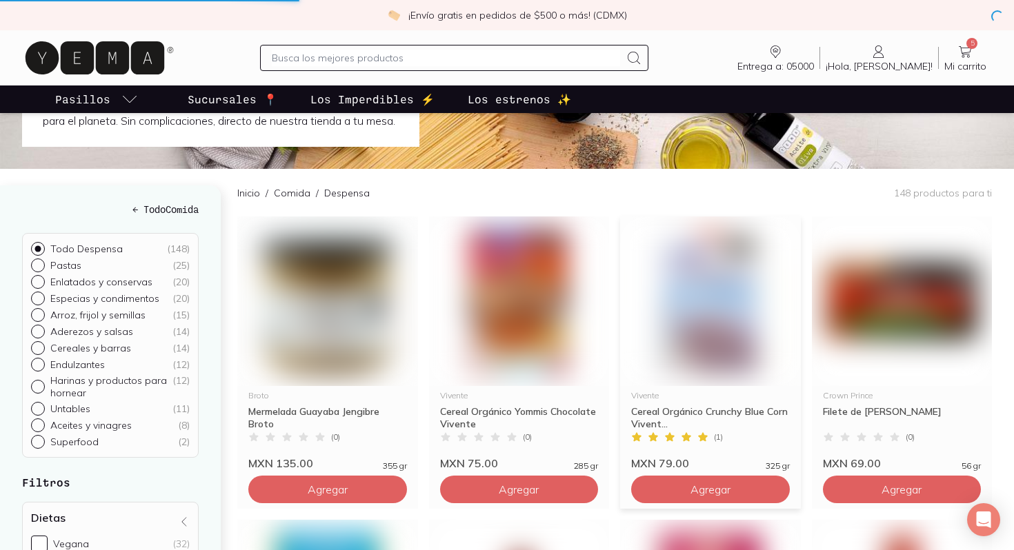
scroll to position [1, 0]
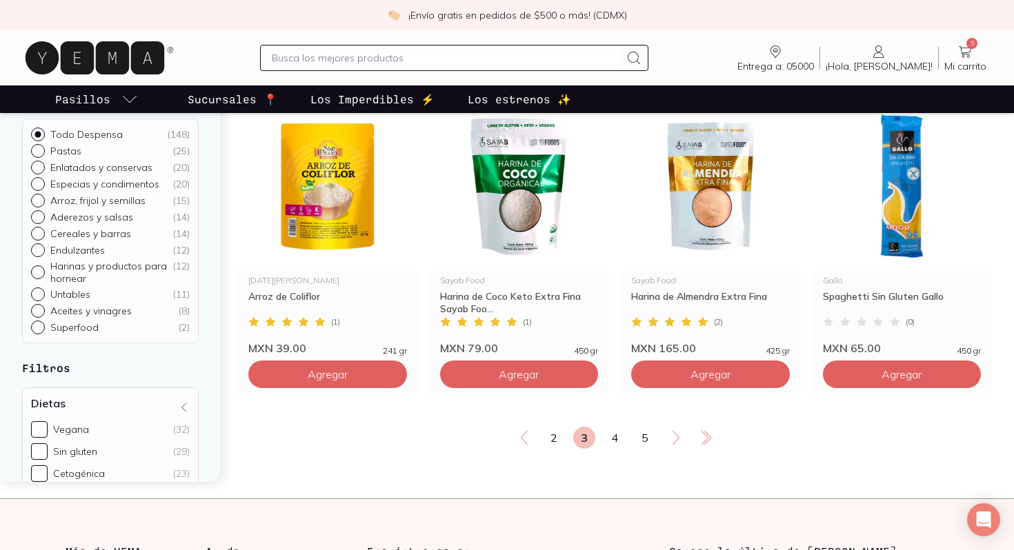
scroll to position [2345, 0]
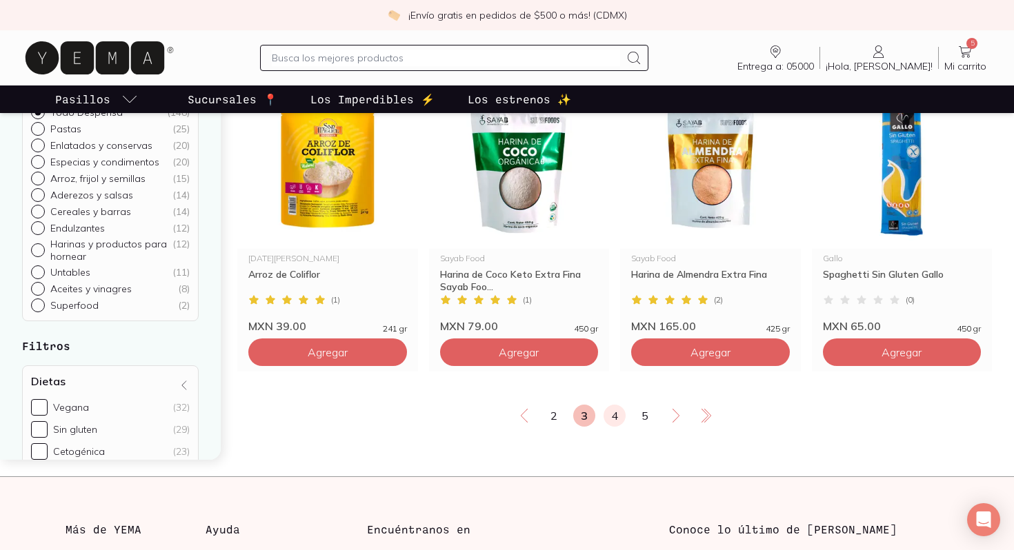
click at [612, 427] on link "4" at bounding box center [615, 416] width 22 height 22
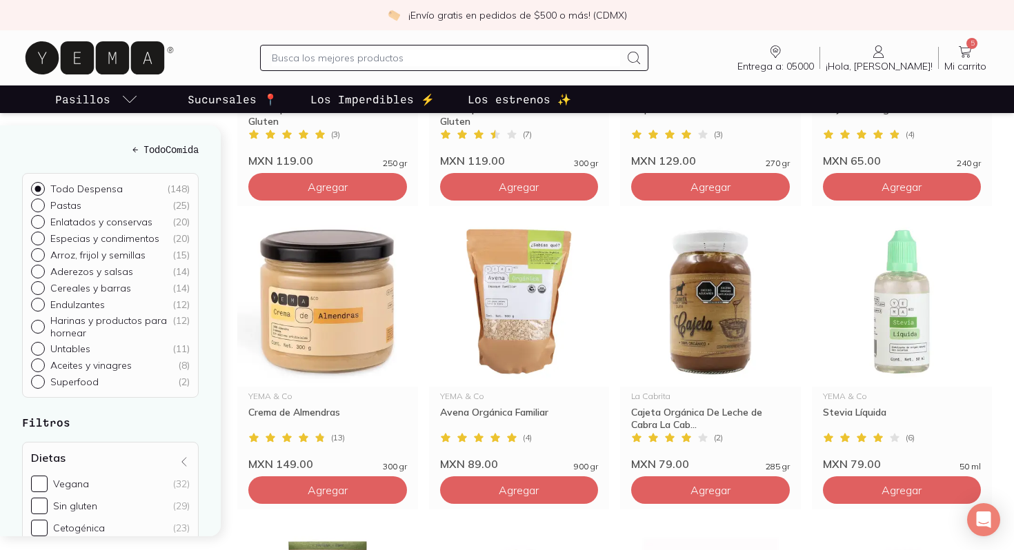
scroll to position [414, 0]
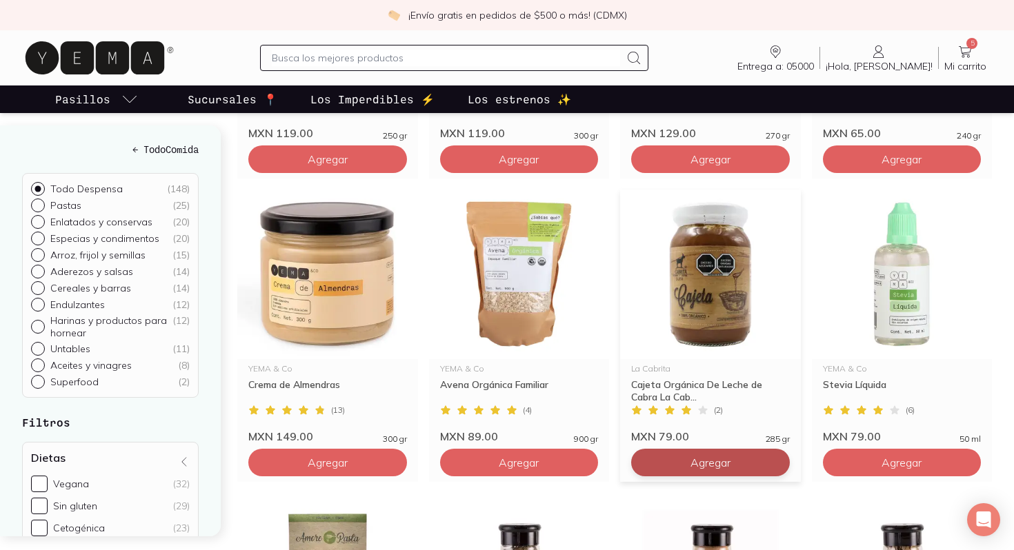
click at [348, 166] on span "Agregar" at bounding box center [328, 159] width 40 height 14
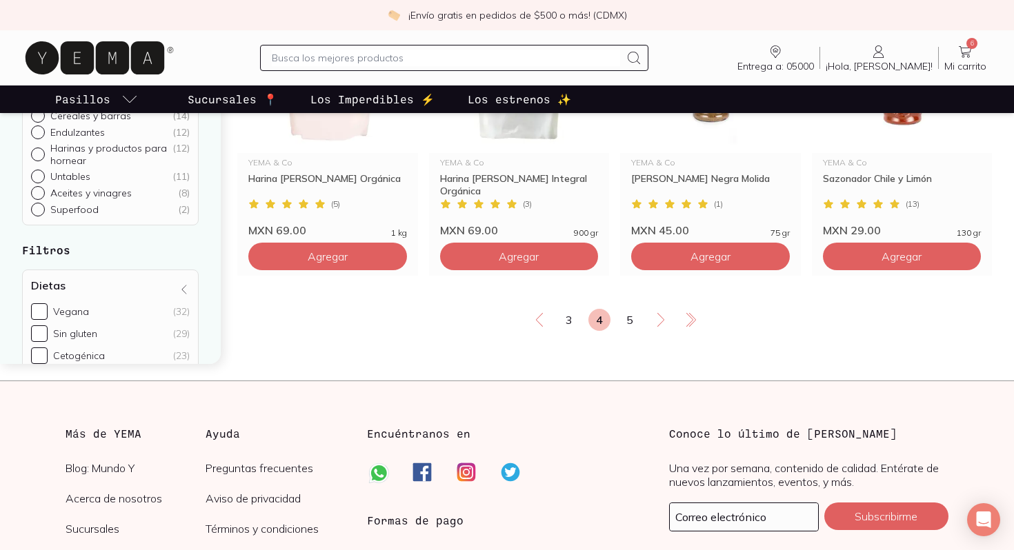
scroll to position [2455, 0]
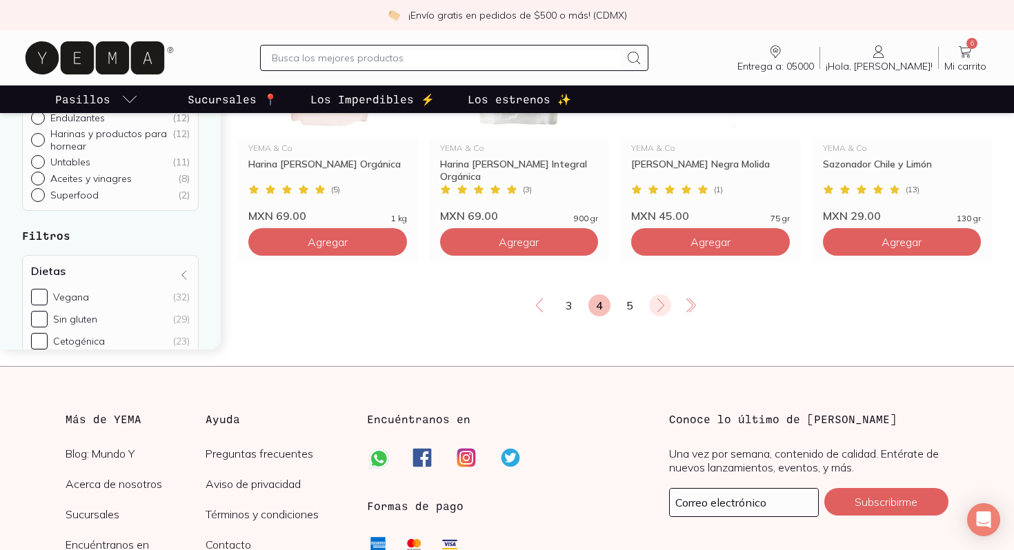
click at [663, 314] on icon at bounding box center [660, 305] width 17 height 17
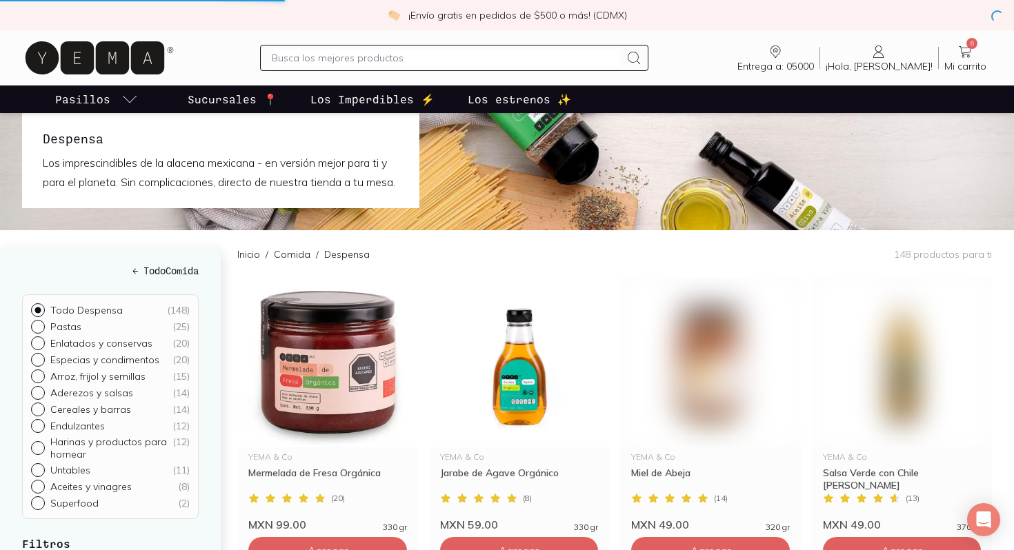
scroll to position [0, 0]
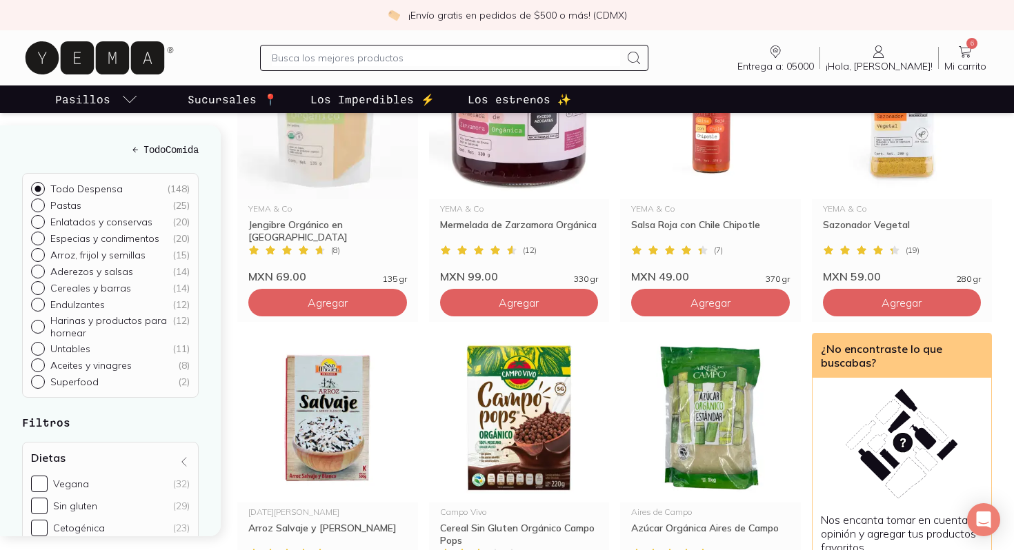
scroll to position [579, 0]
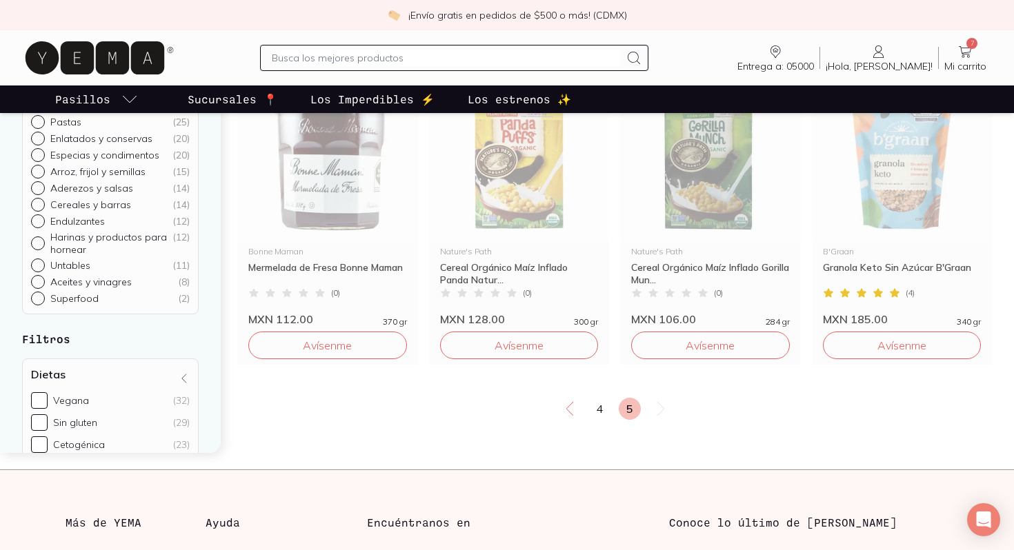
scroll to position [1462, 0]
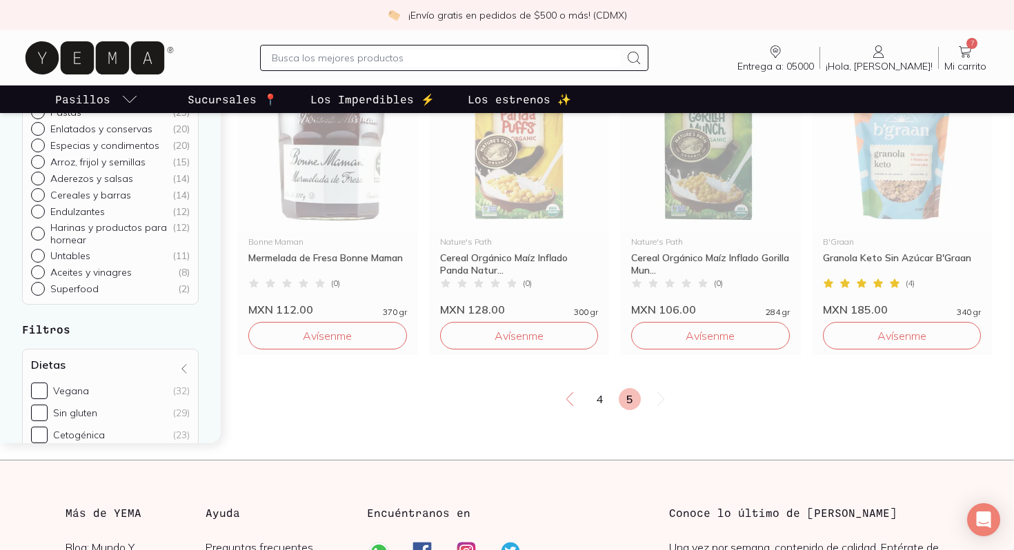
click at [415, 60] on input "text" at bounding box center [446, 58] width 348 height 17
type input "vinagre"
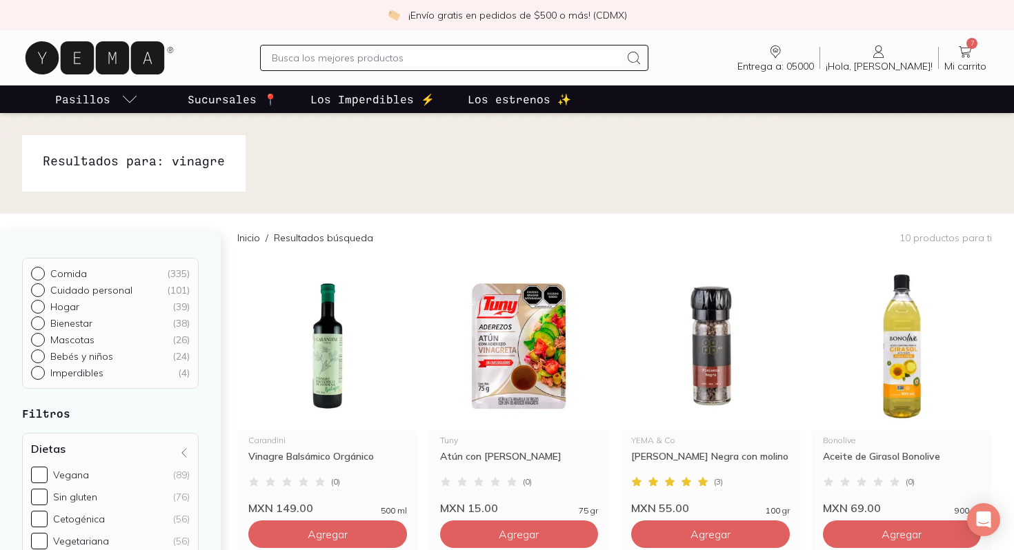
click at [684, 236] on div "Inicio / Resultados búsqueda 10 productos para ti" at bounding box center [614, 238] width 755 height 48
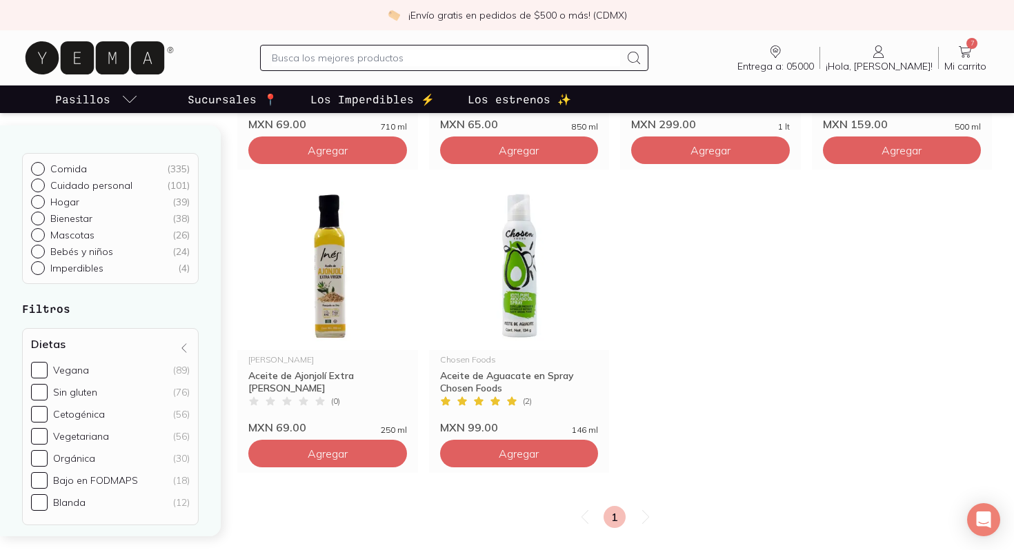
scroll to position [690, 0]
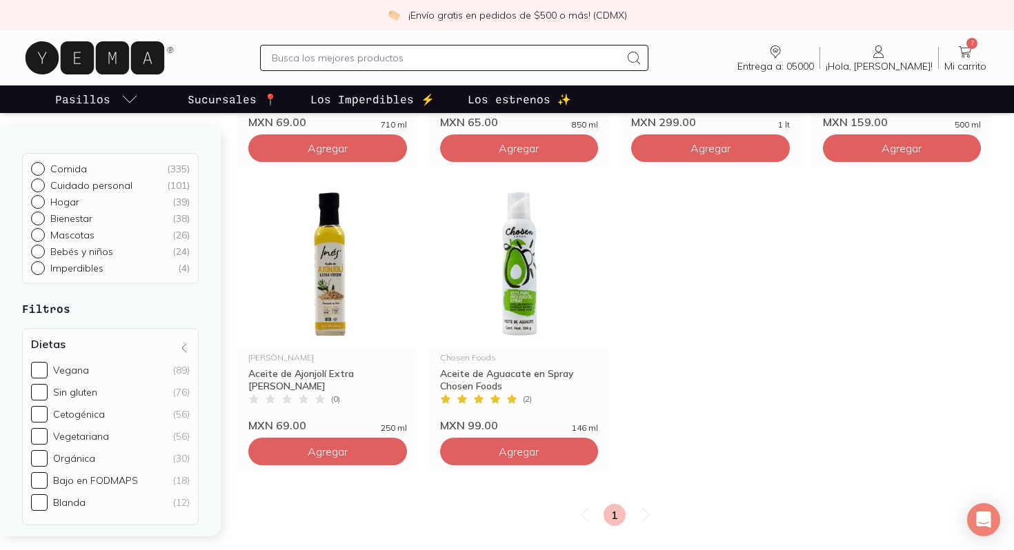
click at [73, 166] on p "Comida" at bounding box center [68, 169] width 37 height 12
click at [42, 166] on input "Comida ( 335 )" at bounding box center [36, 167] width 11 height 11
radio input "true"
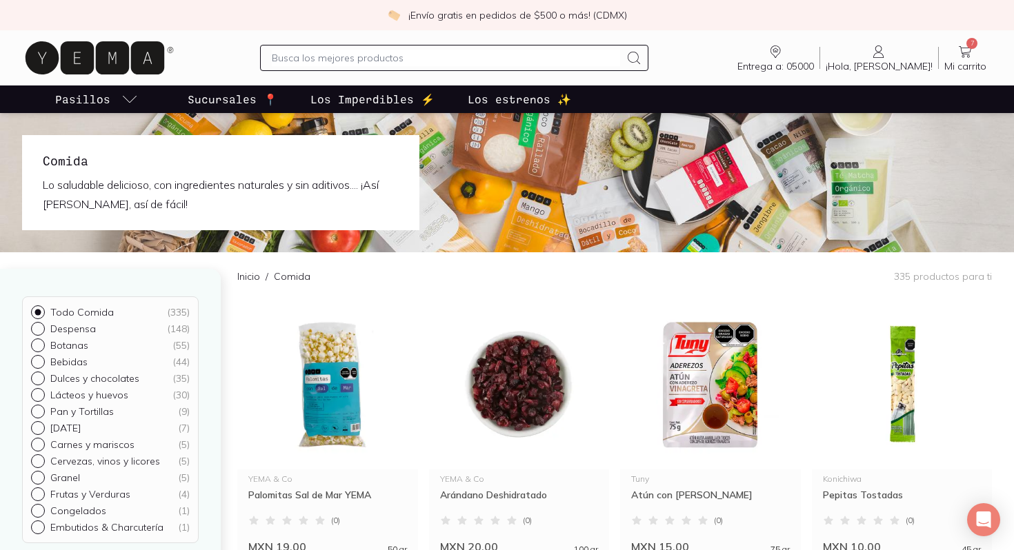
click at [611, 279] on div "Inicio / Comida 335 productos para ti" at bounding box center [614, 276] width 755 height 48
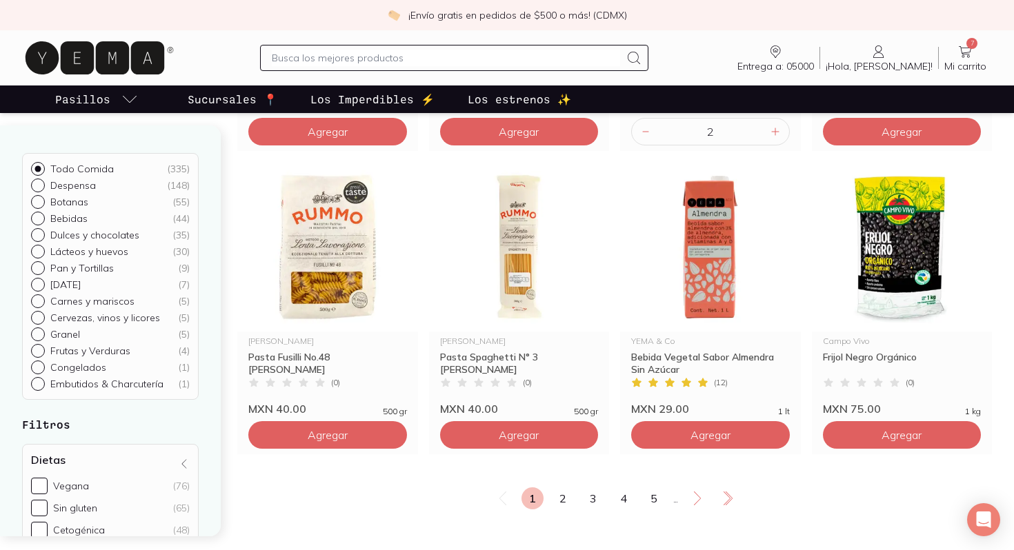
scroll to position [2290, 0]
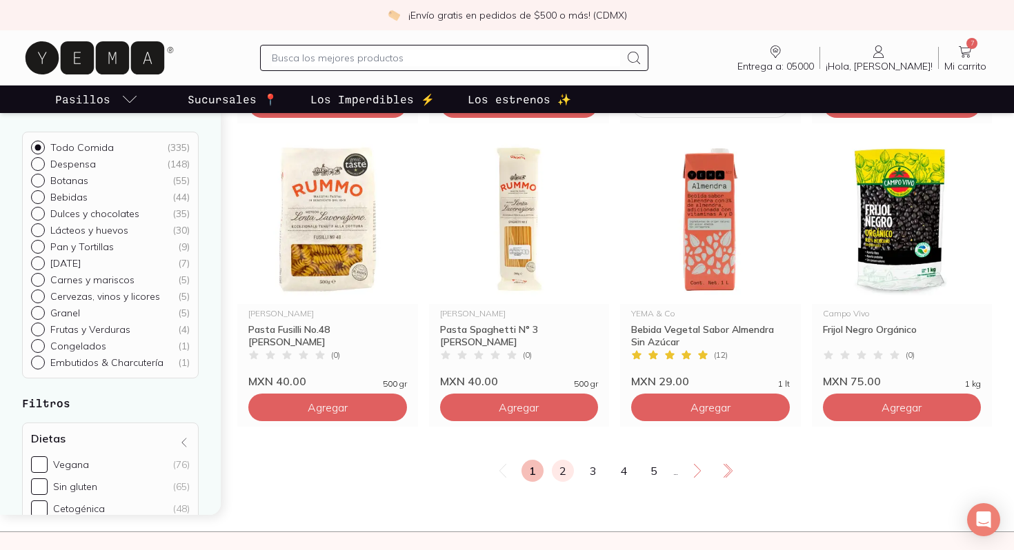
click at [565, 466] on link "2" at bounding box center [563, 471] width 22 height 22
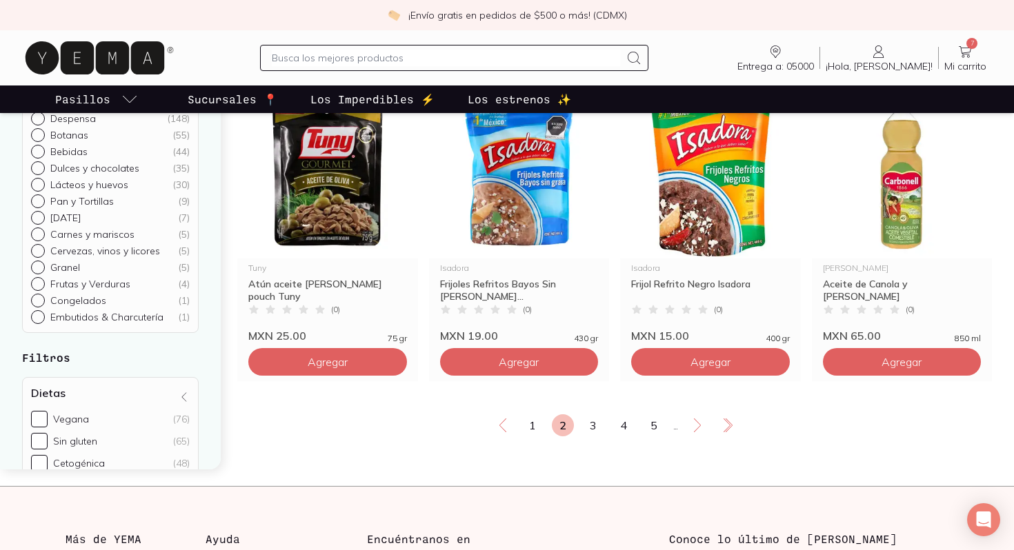
scroll to position [2345, 0]
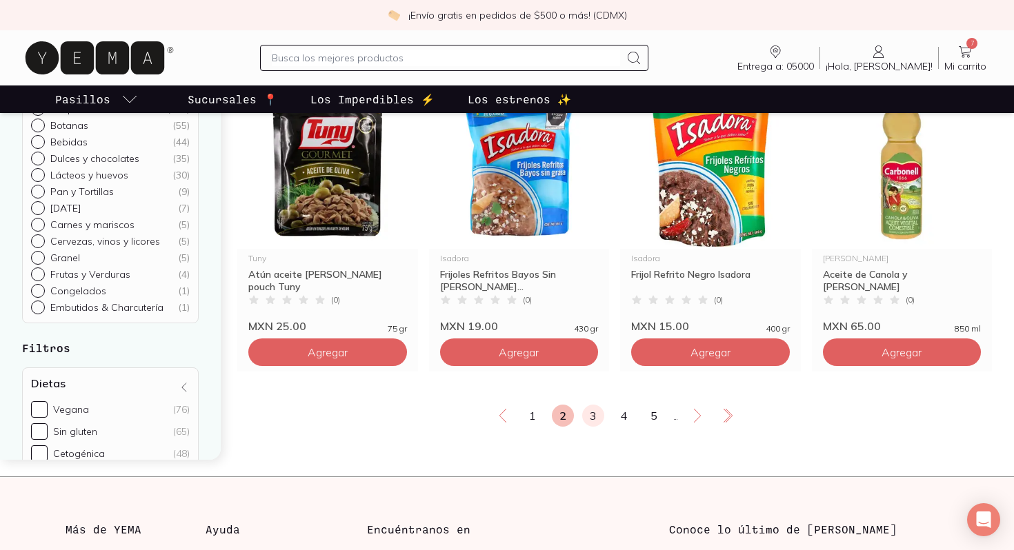
click at [593, 417] on link "3" at bounding box center [593, 416] width 22 height 22
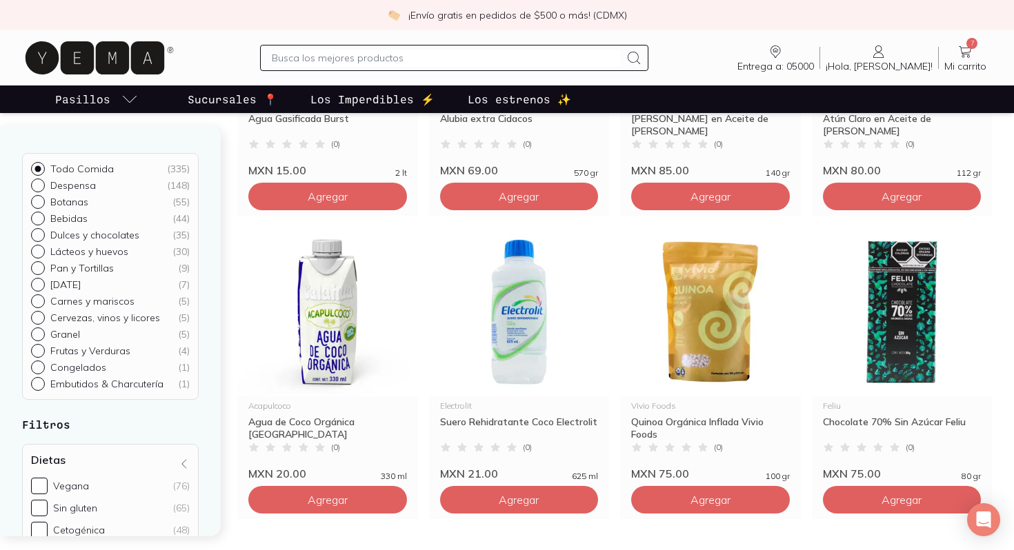
scroll to position [2207, 0]
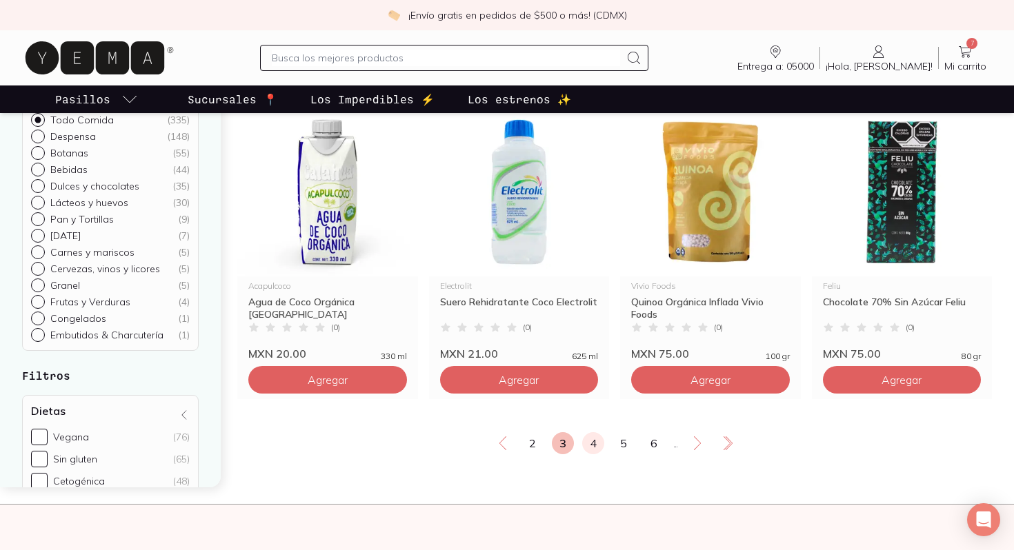
click at [592, 445] on link "4" at bounding box center [593, 443] width 22 height 22
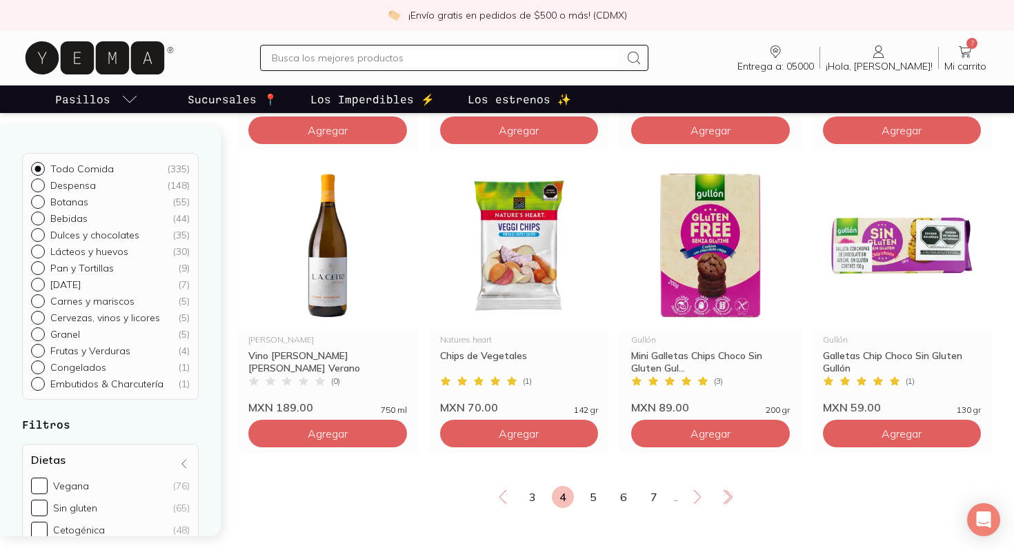
scroll to position [2290, 0]
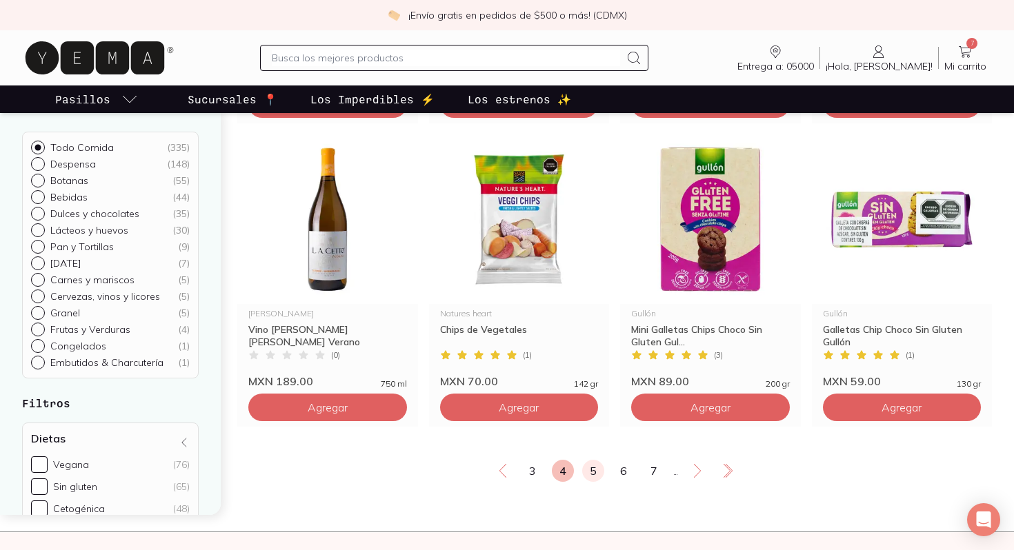
click at [590, 475] on link "5" at bounding box center [593, 471] width 22 height 22
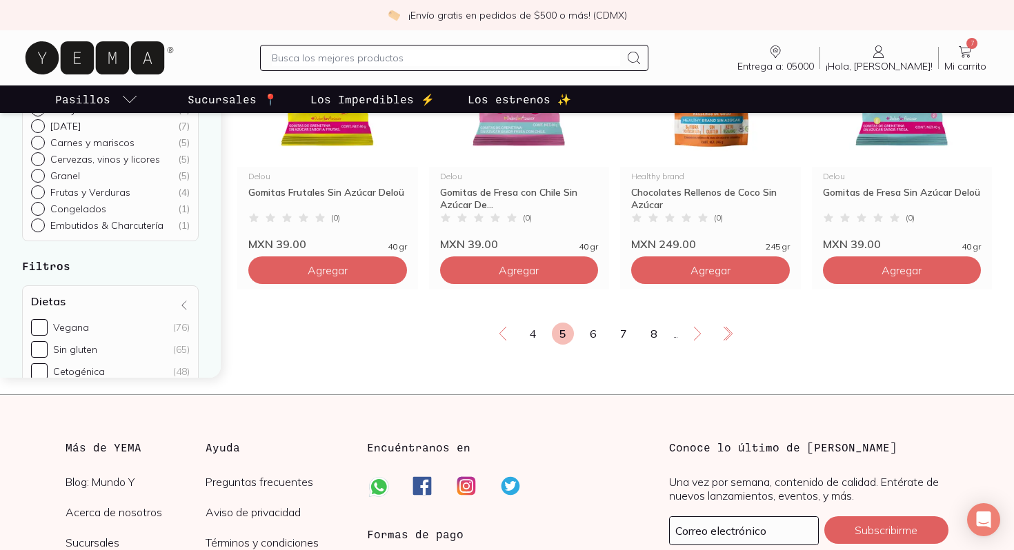
scroll to position [2428, 0]
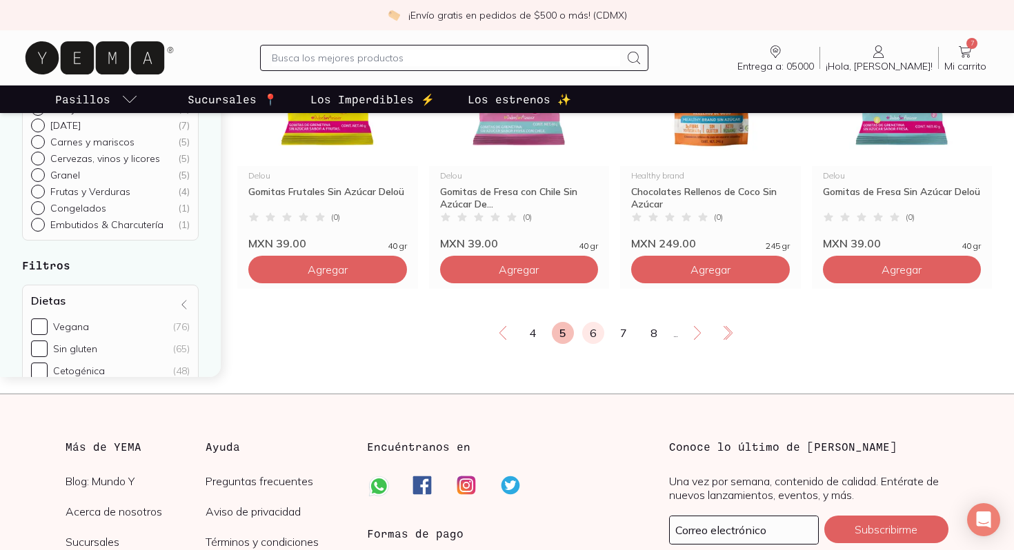
click at [590, 339] on link "6" at bounding box center [593, 333] width 22 height 22
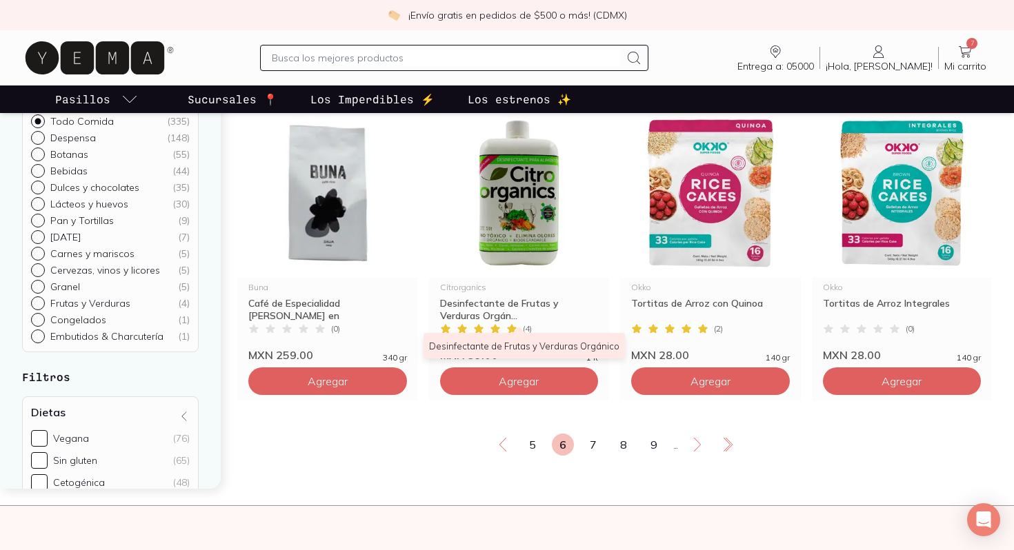
scroll to position [2317, 0]
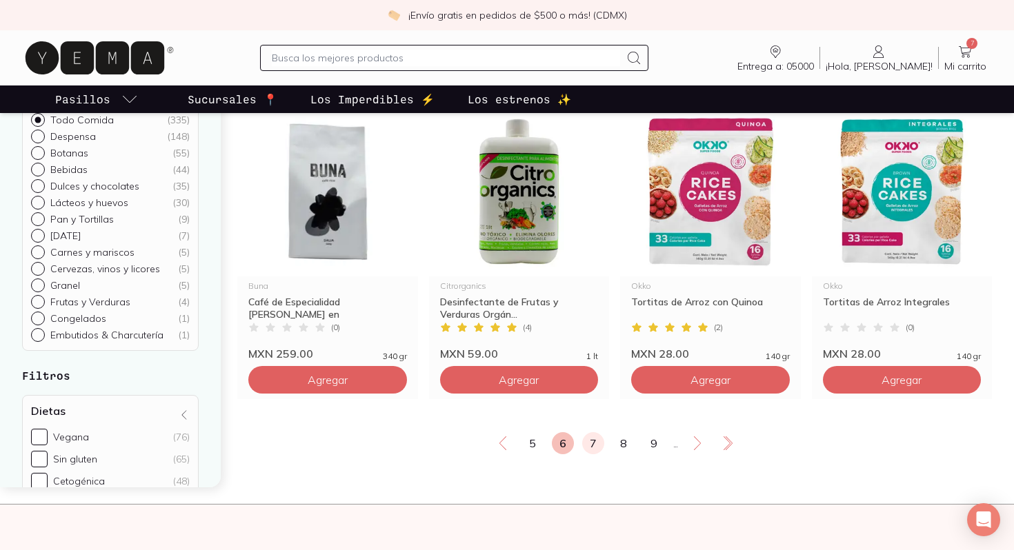
click at [597, 442] on link "7" at bounding box center [593, 443] width 22 height 22
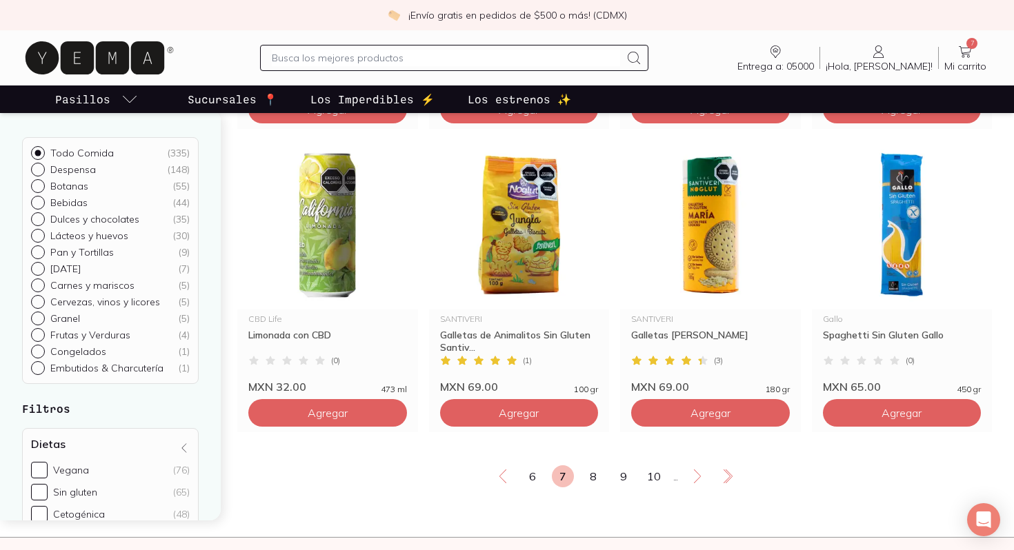
scroll to position [2290, 0]
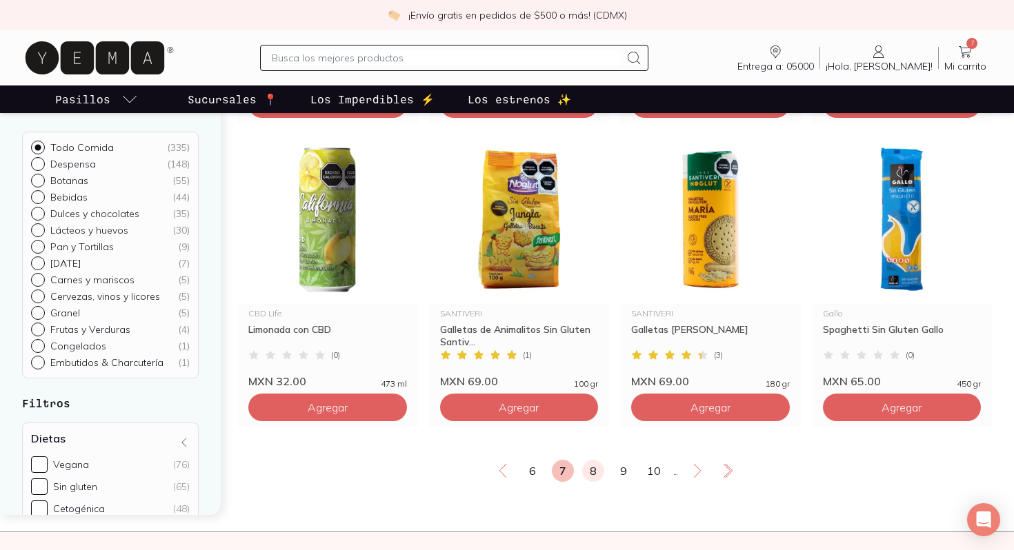
click at [594, 477] on link "8" at bounding box center [593, 471] width 22 height 22
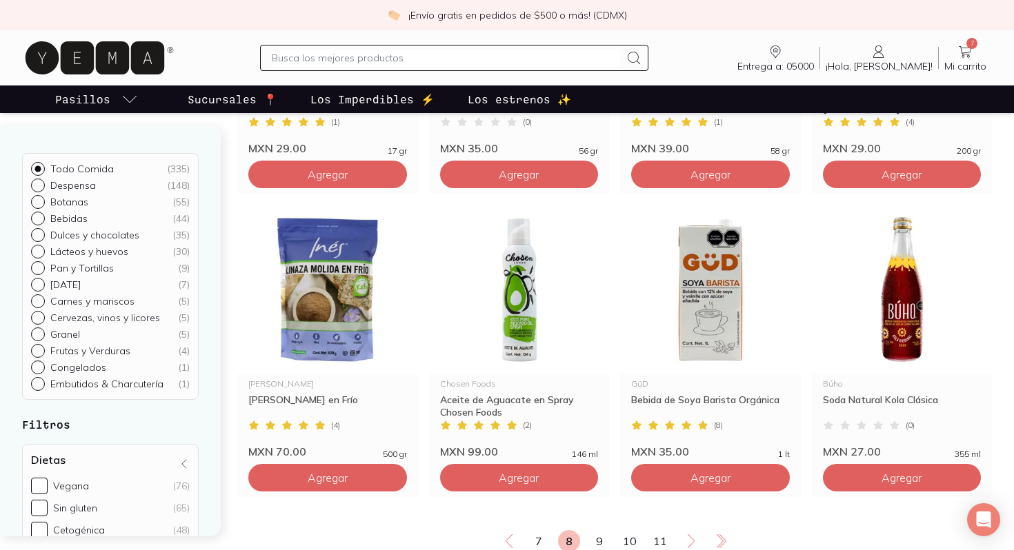
scroll to position [2235, 0]
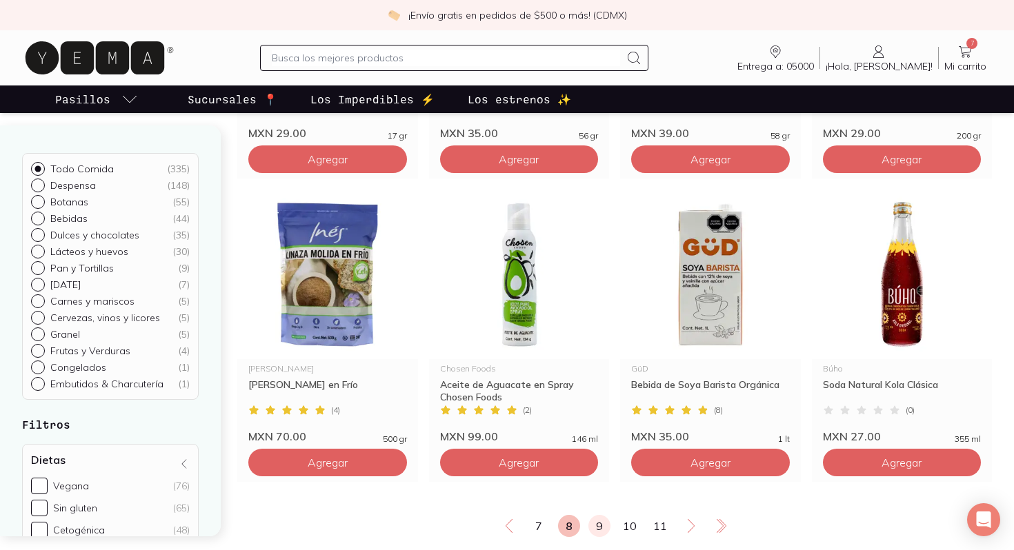
click at [600, 532] on link "9" at bounding box center [599, 526] width 22 height 22
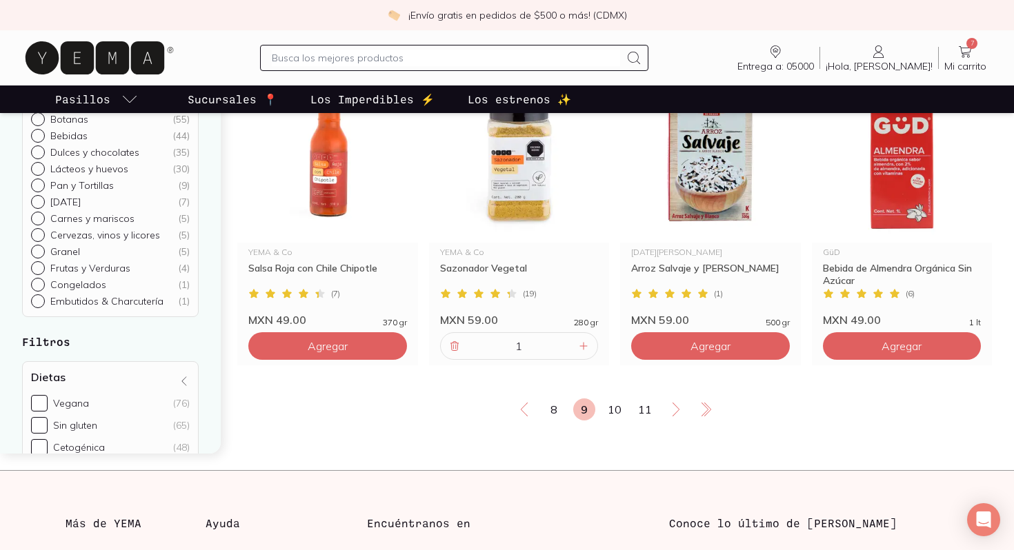
scroll to position [2373, 0]
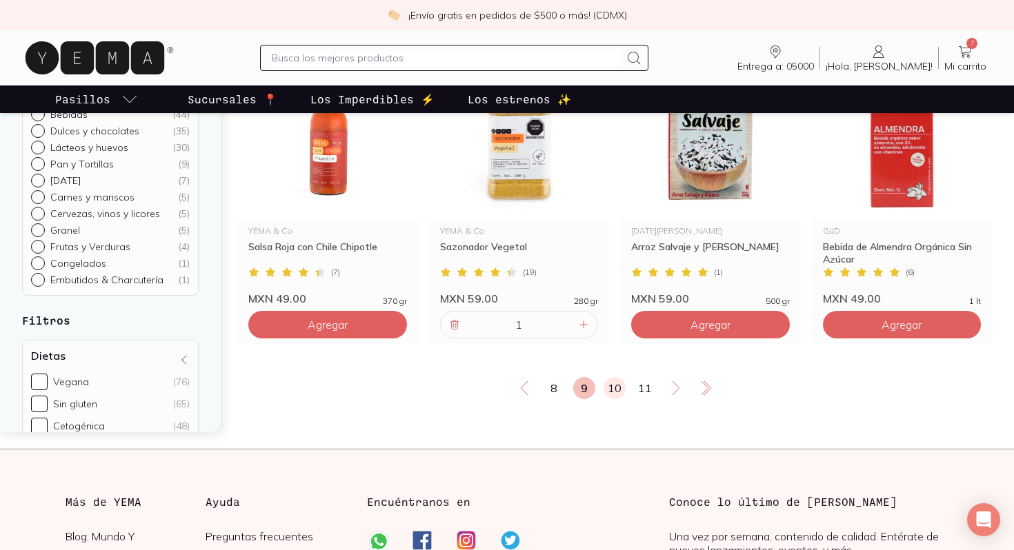
click at [609, 389] on link "10" at bounding box center [615, 388] width 22 height 22
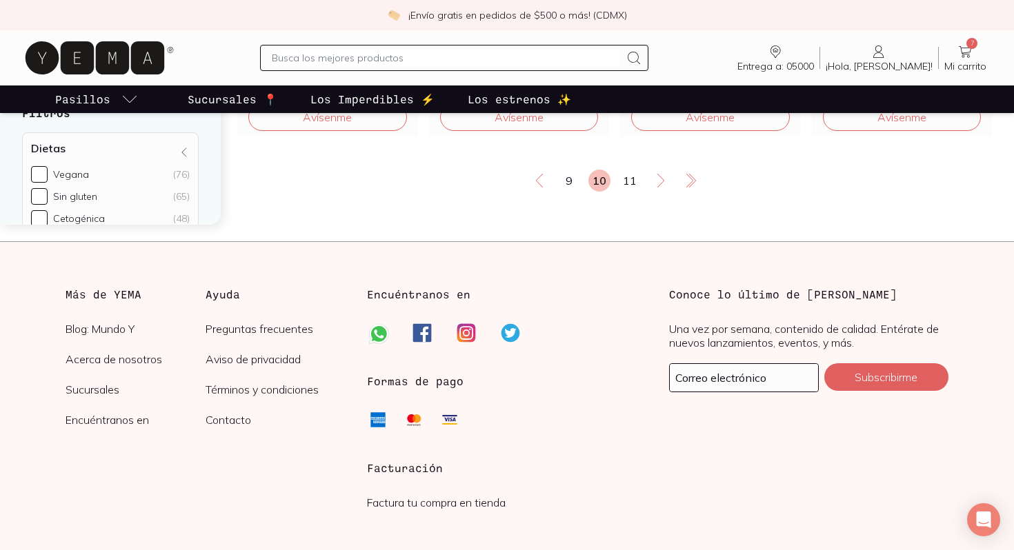
scroll to position [2593, 0]
